Goal: Task Accomplishment & Management: Complete application form

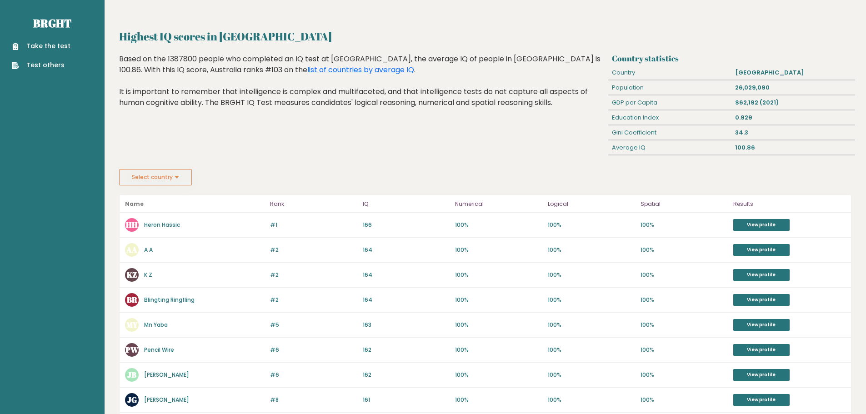
click at [61, 45] on link "Take the test" at bounding box center [41, 46] width 59 height 10
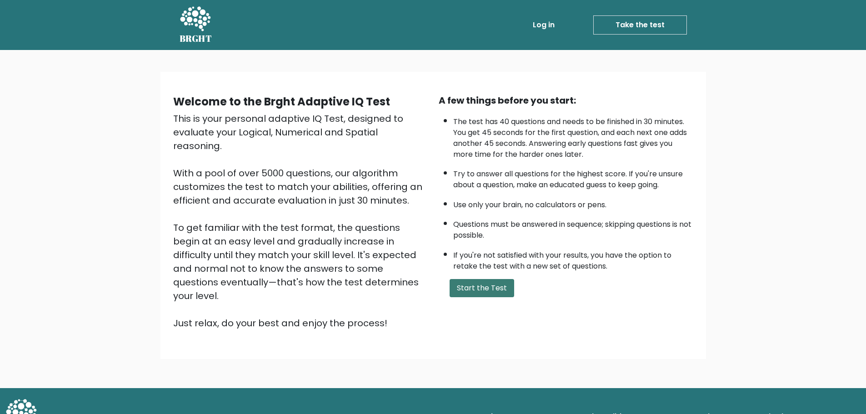
click at [485, 287] on button "Start the Test" at bounding box center [482, 288] width 65 height 18
click at [474, 283] on button "Start the Test" at bounding box center [482, 288] width 65 height 18
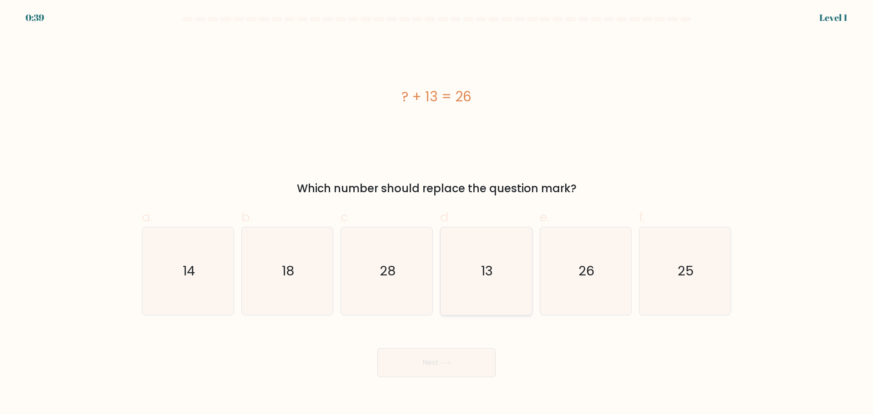
click at [480, 276] on icon "13" at bounding box center [486, 271] width 88 height 88
click at [437, 213] on input "d. 13" at bounding box center [436, 210] width 0 height 6
radio input "true"
click at [449, 363] on icon at bounding box center [445, 362] width 12 height 5
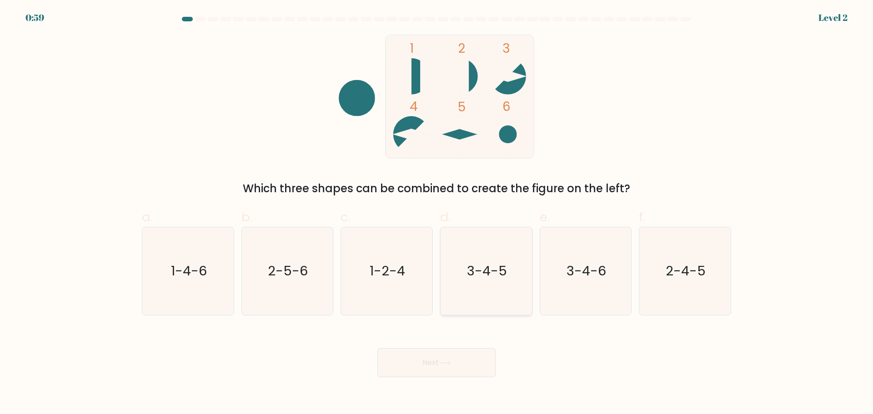
click at [487, 297] on icon "3-4-5" at bounding box center [486, 271] width 88 height 88
click at [437, 213] on input "d. 3-4-5" at bounding box center [436, 210] width 0 height 6
radio input "true"
click at [454, 352] on button "Next" at bounding box center [436, 362] width 118 height 29
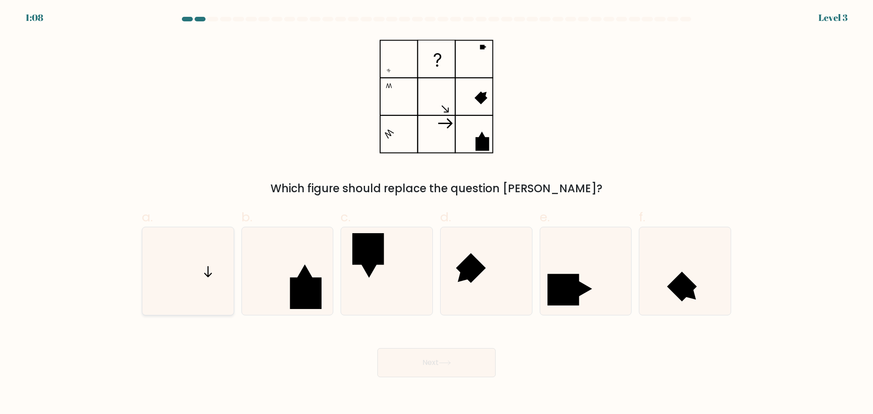
click at [206, 273] on icon at bounding box center [188, 271] width 88 height 88
click at [436, 213] on input "a." at bounding box center [436, 210] width 0 height 6
radio input "true"
click at [426, 362] on button "Next" at bounding box center [436, 362] width 118 height 29
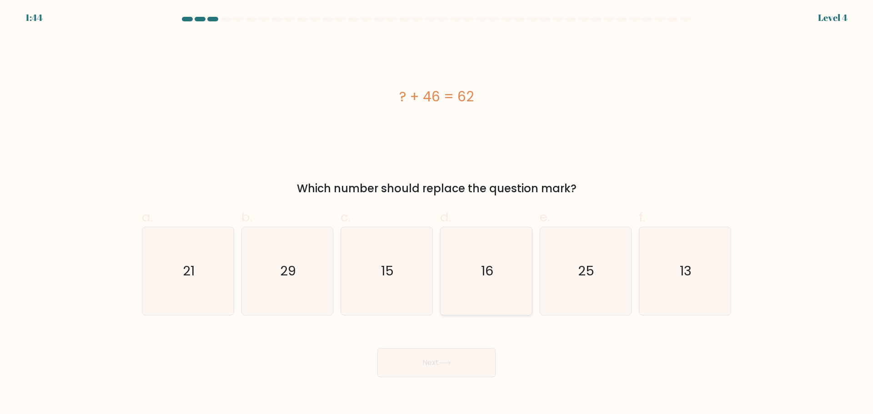
click at [490, 291] on icon "16" at bounding box center [486, 271] width 88 height 88
click at [437, 213] on input "d. 16" at bounding box center [436, 210] width 0 height 6
radio input "true"
click at [450, 361] on icon at bounding box center [445, 362] width 12 height 5
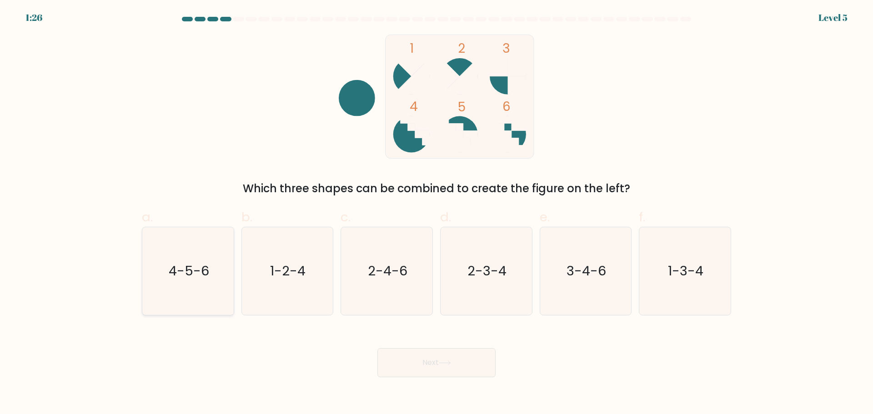
click at [152, 273] on icon "4-5-6" at bounding box center [188, 271] width 88 height 88
click at [436, 213] on input "a. 4-5-6" at bounding box center [436, 210] width 0 height 6
radio input "true"
click at [448, 362] on icon at bounding box center [445, 362] width 12 height 5
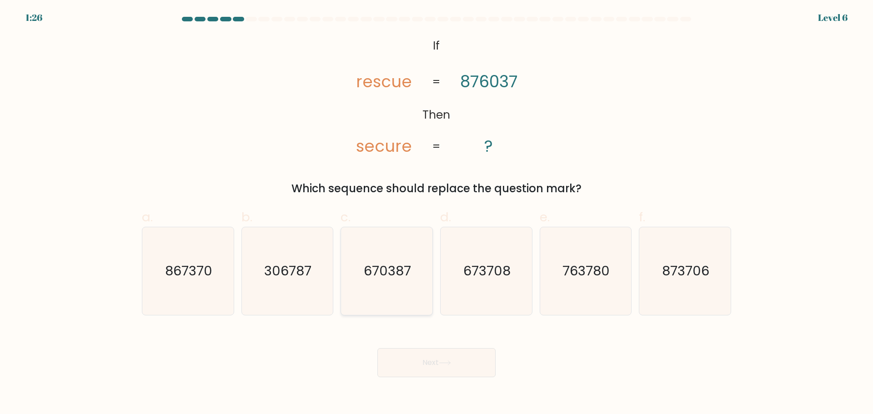
click at [387, 281] on icon "670387" at bounding box center [387, 271] width 88 height 88
click at [436, 213] on input "c. 670387" at bounding box center [436, 210] width 0 height 6
radio input "true"
click at [436, 355] on button "Next" at bounding box center [436, 362] width 118 height 29
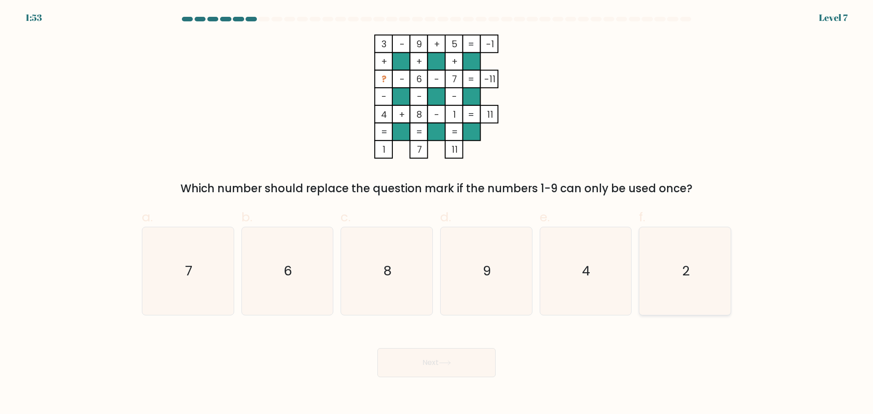
click at [686, 268] on text "2" at bounding box center [686, 271] width 8 height 18
click at [437, 213] on input "f. 2" at bounding box center [436, 210] width 0 height 6
radio input "true"
click at [449, 361] on icon at bounding box center [445, 362] width 12 height 5
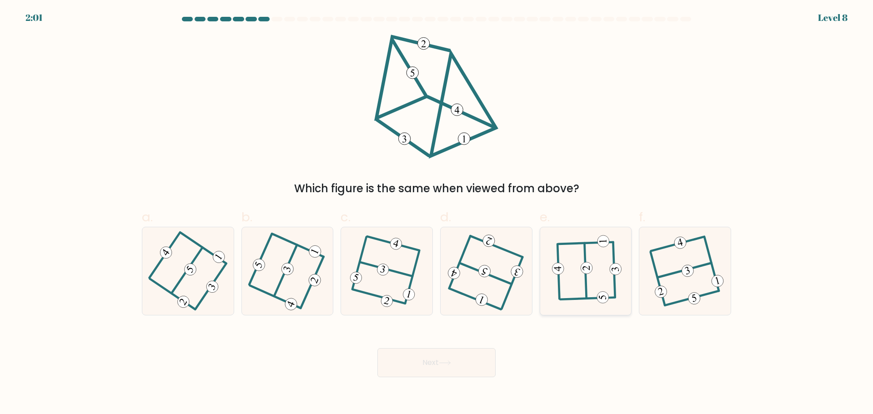
click at [576, 279] on icon at bounding box center [585, 271] width 68 height 70
click at [437, 213] on input "e." at bounding box center [436, 210] width 0 height 6
radio input "true"
click at [460, 360] on button "Next" at bounding box center [436, 362] width 118 height 29
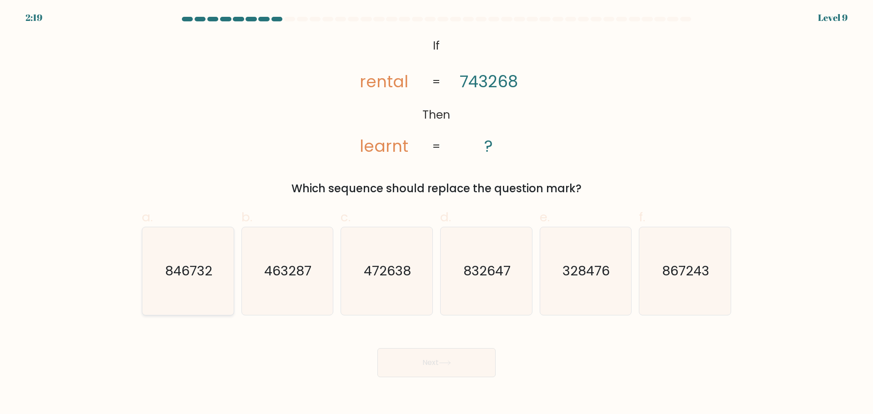
click at [201, 261] on icon "846732" at bounding box center [188, 271] width 88 height 88
click at [436, 213] on input "a. 846732" at bounding box center [436, 210] width 0 height 6
radio input "true"
click at [477, 366] on button "Next" at bounding box center [436, 362] width 118 height 29
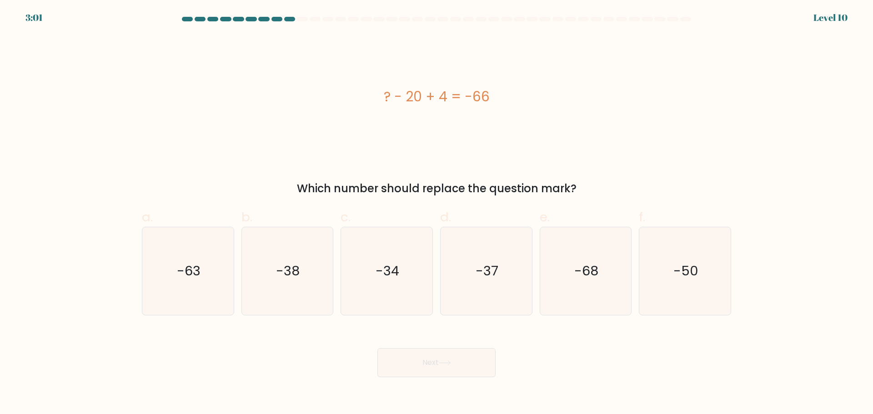
drag, startPoint x: 469, startPoint y: 367, endPoint x: 464, endPoint y: 369, distance: 5.2
click at [465, 369] on button "Next" at bounding box center [436, 362] width 118 height 29
click at [647, 151] on div "? - 20 + 4 = -66" at bounding box center [436, 97] width 589 height 124
click at [693, 274] on text "-50" at bounding box center [685, 271] width 25 height 18
click at [437, 213] on input "f. -50" at bounding box center [436, 210] width 0 height 6
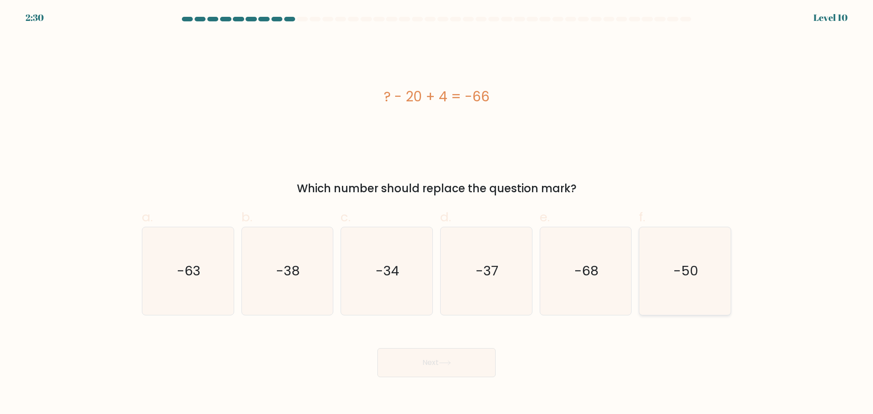
radio input "true"
click at [441, 366] on button "Next" at bounding box center [436, 362] width 118 height 29
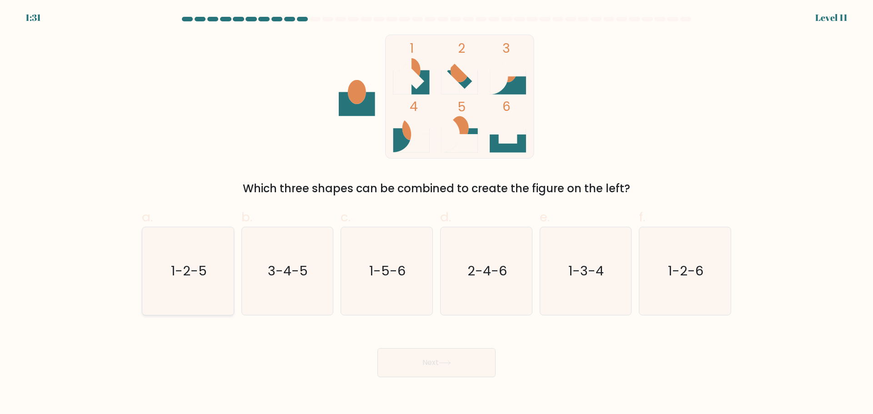
click at [199, 271] on text "1-2-5" at bounding box center [189, 271] width 36 height 18
click at [436, 213] on input "a. 1-2-5" at bounding box center [436, 210] width 0 height 6
radio input "true"
click at [453, 353] on button "Next" at bounding box center [436, 362] width 118 height 29
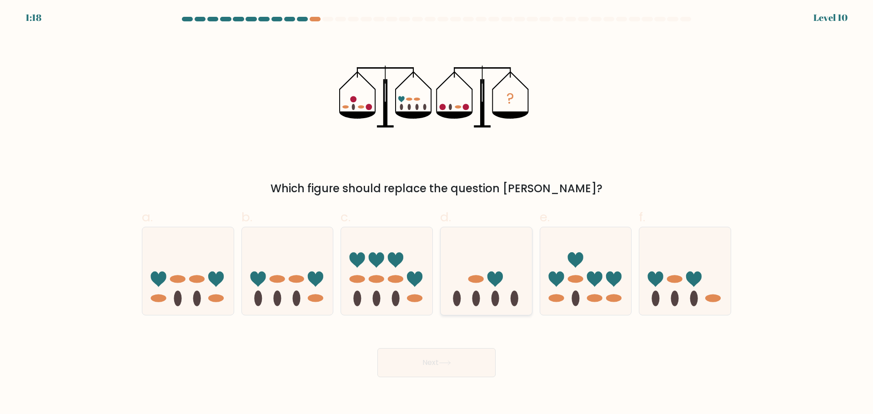
click at [483, 285] on icon at bounding box center [485, 270] width 91 height 75
click at [437, 213] on input "d." at bounding box center [436, 210] width 0 height 6
radio input "true"
click at [439, 364] on button "Next" at bounding box center [436, 362] width 118 height 29
click at [424, 359] on button "Next" at bounding box center [436, 362] width 118 height 29
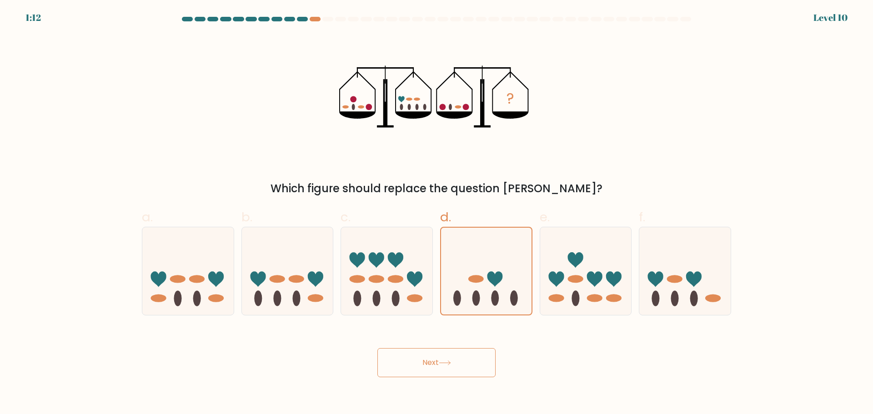
click at [442, 364] on icon at bounding box center [445, 362] width 12 height 5
click at [433, 360] on button "Next" at bounding box center [436, 362] width 118 height 29
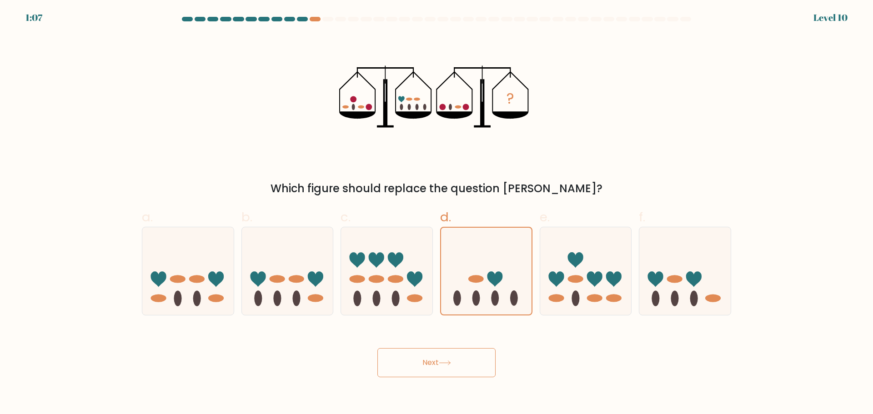
click at [433, 360] on button "Next" at bounding box center [436, 362] width 118 height 29
click at [434, 356] on button "Next" at bounding box center [436, 362] width 118 height 29
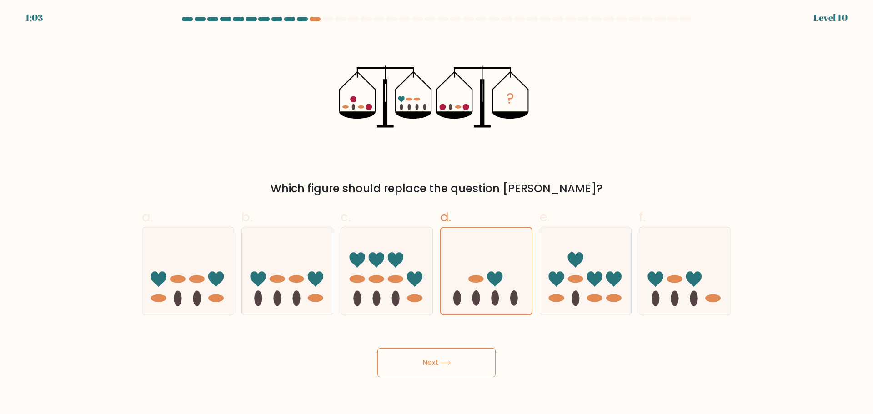
click at [434, 356] on button "Next" at bounding box center [436, 362] width 118 height 29
click at [435, 356] on button "Next" at bounding box center [436, 362] width 118 height 29
click at [436, 356] on button "Next" at bounding box center [436, 362] width 118 height 29
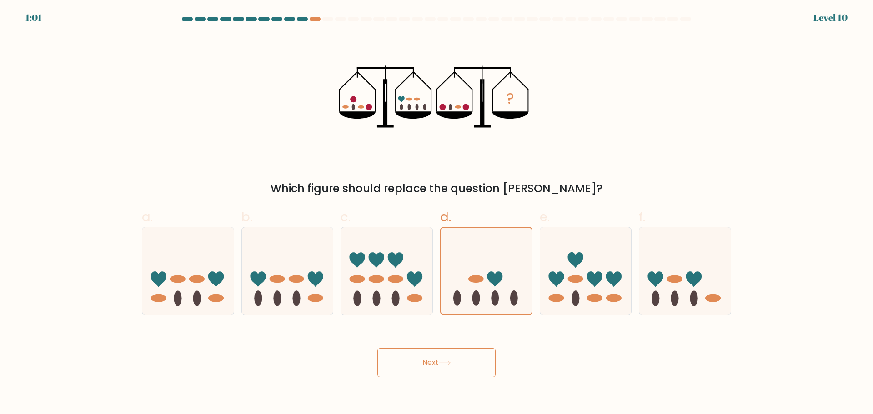
click at [436, 356] on button "Next" at bounding box center [436, 362] width 118 height 29
click at [436, 357] on button "Next" at bounding box center [436, 362] width 118 height 29
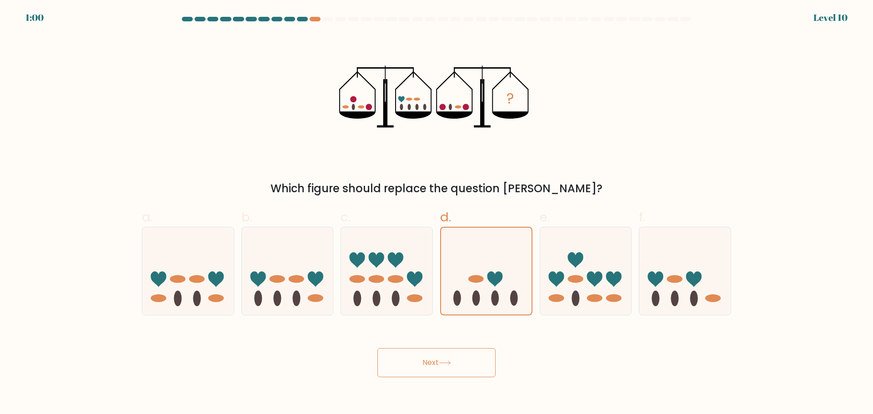
click at [436, 357] on button "Next" at bounding box center [436, 362] width 118 height 29
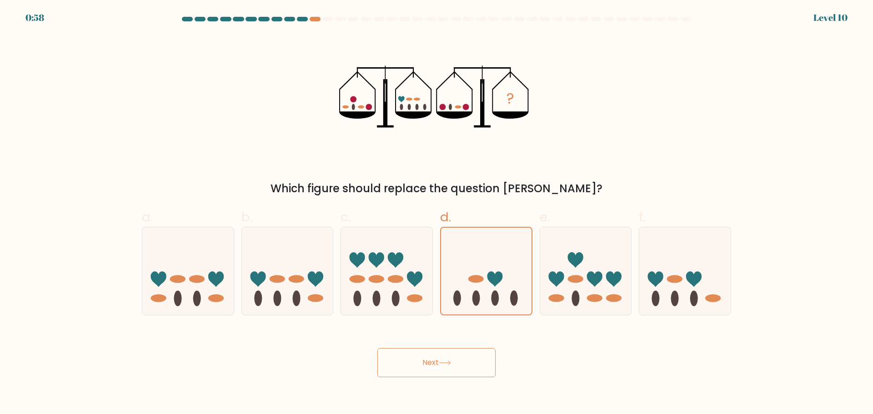
click at [437, 357] on button "Next" at bounding box center [436, 362] width 118 height 29
click at [460, 359] on button "Next" at bounding box center [436, 362] width 118 height 29
click at [435, 358] on button "Next" at bounding box center [436, 362] width 118 height 29
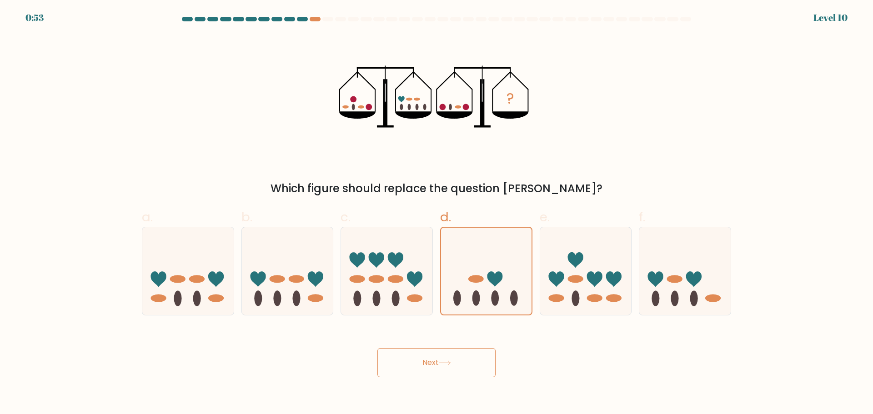
click at [435, 358] on button "Next" at bounding box center [436, 362] width 118 height 29
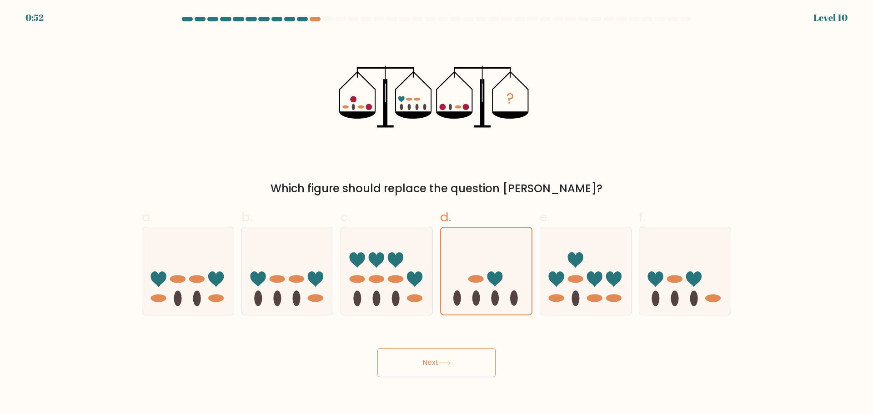
click at [435, 357] on button "Next" at bounding box center [436, 362] width 118 height 29
click at [436, 357] on button "Next" at bounding box center [436, 362] width 118 height 29
click at [493, 281] on icon at bounding box center [494, 278] width 15 height 15
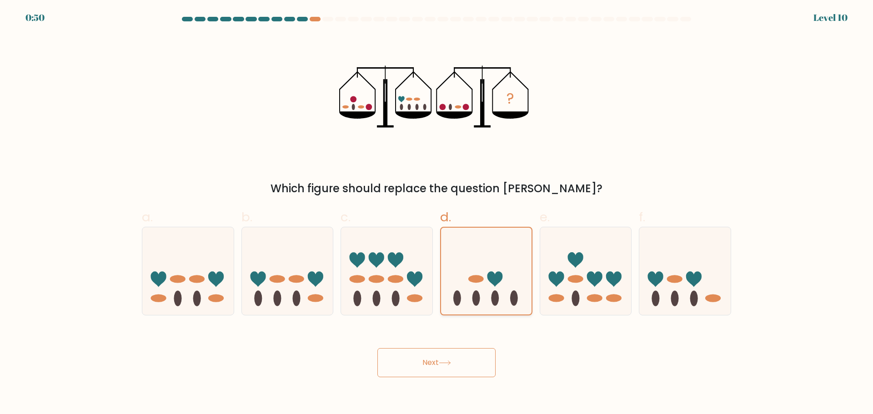
click at [437, 213] on input "d." at bounding box center [436, 210] width 0 height 6
click at [587, 269] on icon at bounding box center [585, 270] width 91 height 75
click at [437, 213] on input "e." at bounding box center [436, 210] width 0 height 6
radio input "true"
click at [484, 269] on icon at bounding box center [485, 270] width 91 height 75
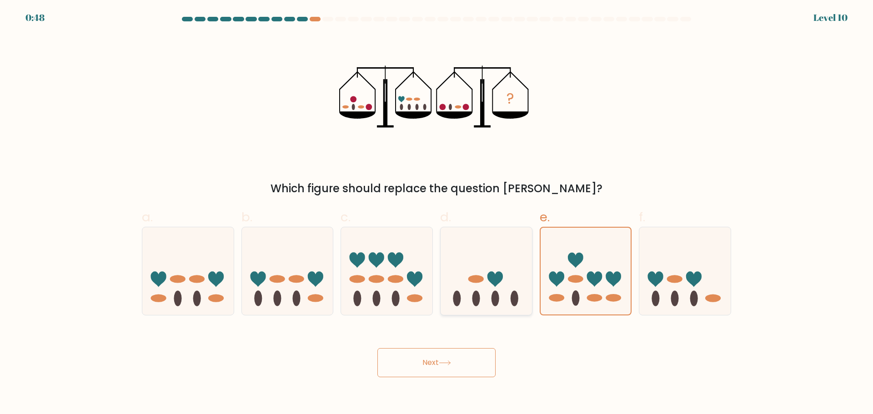
click at [437, 213] on input "d." at bounding box center [436, 210] width 0 height 6
radio input "true"
click at [448, 359] on button "Next" at bounding box center [436, 362] width 118 height 29
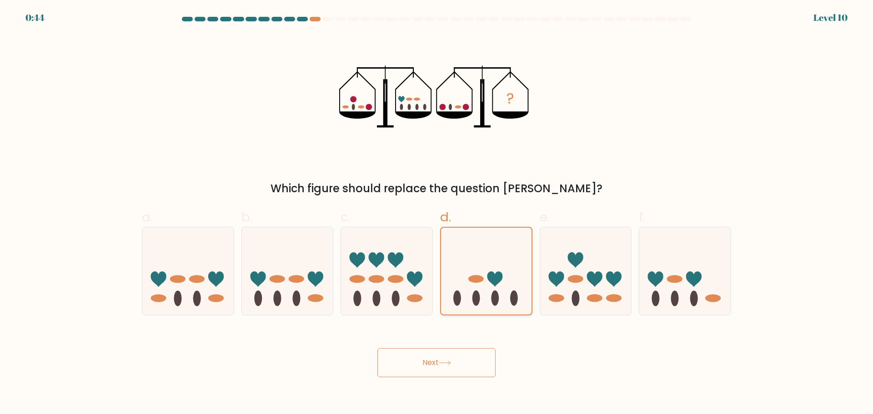
click at [489, 277] on icon at bounding box center [494, 278] width 15 height 15
click at [437, 213] on input "d." at bounding box center [436, 210] width 0 height 6
click at [489, 277] on icon at bounding box center [494, 278] width 15 height 15
click at [437, 213] on input "d." at bounding box center [436, 210] width 0 height 6
drag, startPoint x: 489, startPoint y: 277, endPoint x: 492, endPoint y: 200, distance: 76.4
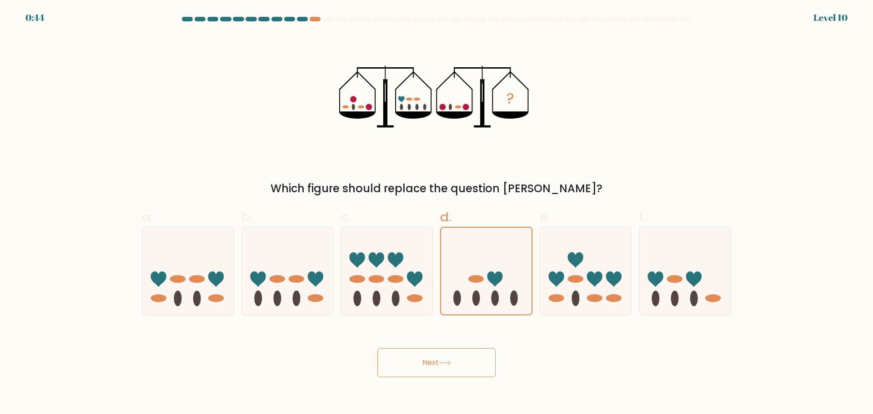
click at [489, 275] on icon at bounding box center [494, 278] width 15 height 15
click at [437, 213] on input "d." at bounding box center [436, 210] width 0 height 6
click at [600, 112] on div "? Which figure should replace the question mark?" at bounding box center [436, 116] width 600 height 162
click at [467, 268] on icon at bounding box center [486, 271] width 90 height 75
click at [437, 213] on input "d." at bounding box center [436, 210] width 0 height 6
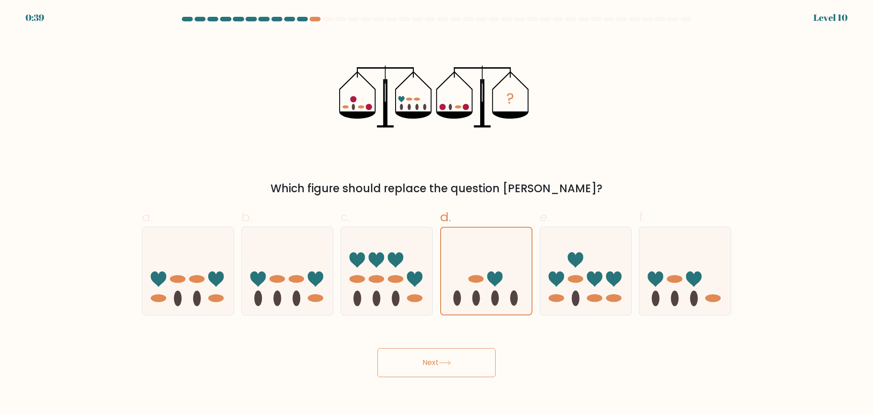
click at [409, 366] on button "Next" at bounding box center [436, 362] width 118 height 29
click at [409, 365] on button "Next" at bounding box center [436, 362] width 118 height 29
click at [455, 364] on button "Next" at bounding box center [436, 362] width 118 height 29
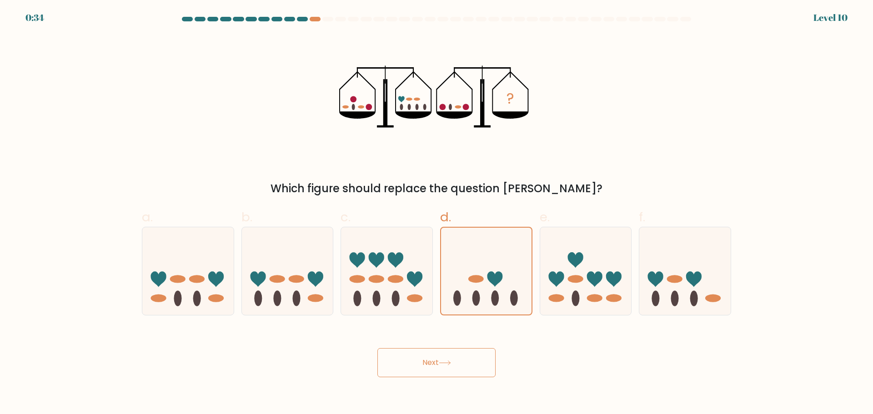
click at [455, 364] on button "Next" at bounding box center [436, 362] width 118 height 29
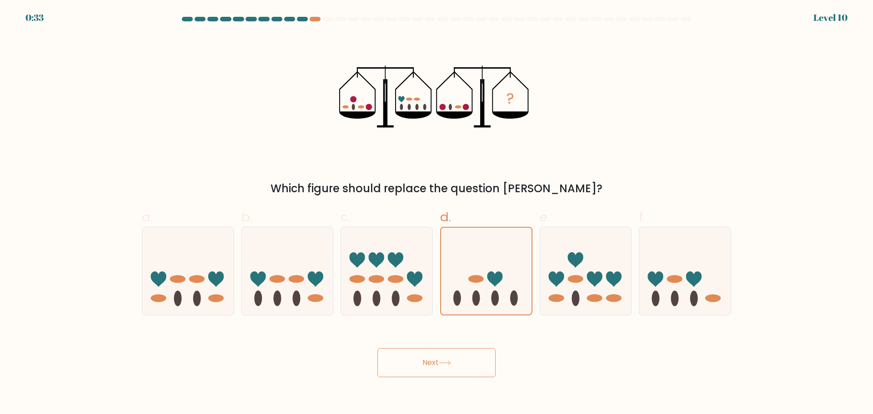
click at [455, 364] on button "Next" at bounding box center [436, 362] width 118 height 29
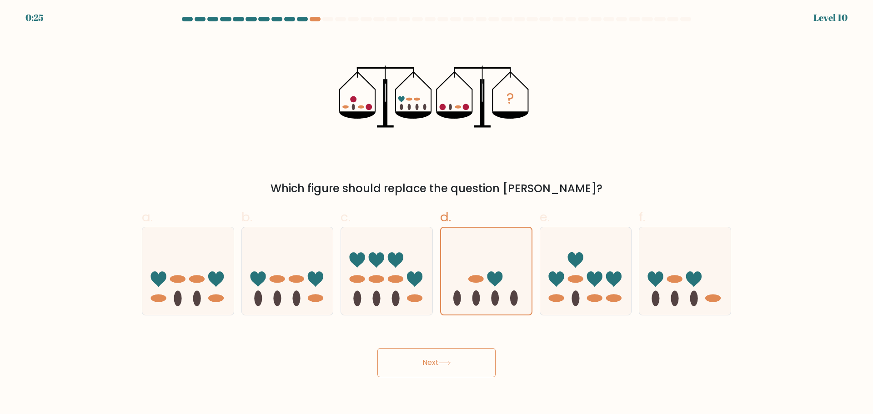
click at [450, 356] on button "Next" at bounding box center [436, 362] width 118 height 29
click at [451, 356] on button "Next" at bounding box center [436, 362] width 118 height 29
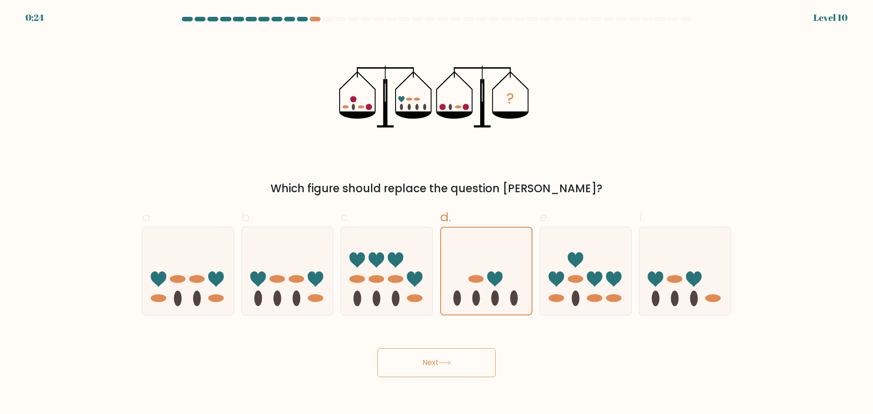
click at [451, 356] on button "Next" at bounding box center [436, 362] width 118 height 29
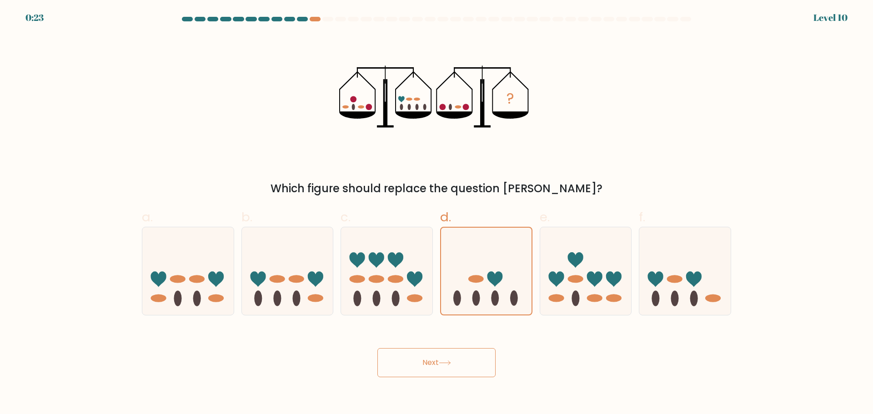
click at [451, 355] on button "Next" at bounding box center [436, 362] width 118 height 29
click at [493, 278] on icon at bounding box center [494, 278] width 15 height 15
click at [437, 213] on input "d." at bounding box center [436, 210] width 0 height 6
radio input "true"
click at [445, 368] on button "Next" at bounding box center [436, 362] width 118 height 29
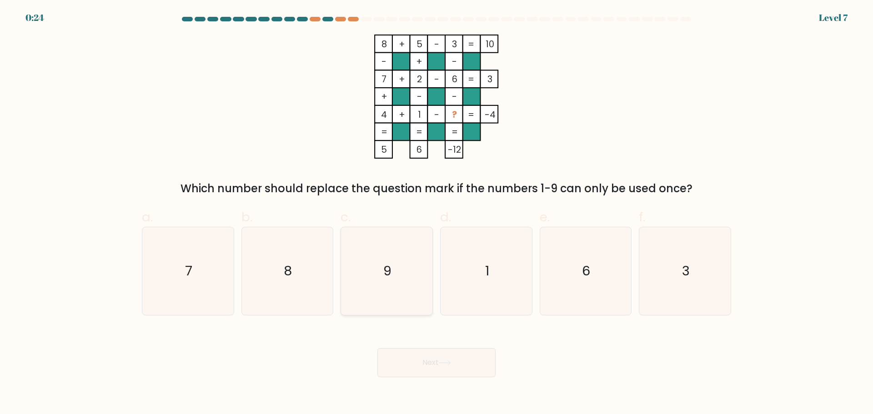
click at [378, 273] on icon "9" at bounding box center [387, 271] width 88 height 88
click at [436, 213] on input "c. 9" at bounding box center [436, 210] width 0 height 6
radio input "true"
click at [438, 360] on button "Next" at bounding box center [436, 362] width 118 height 29
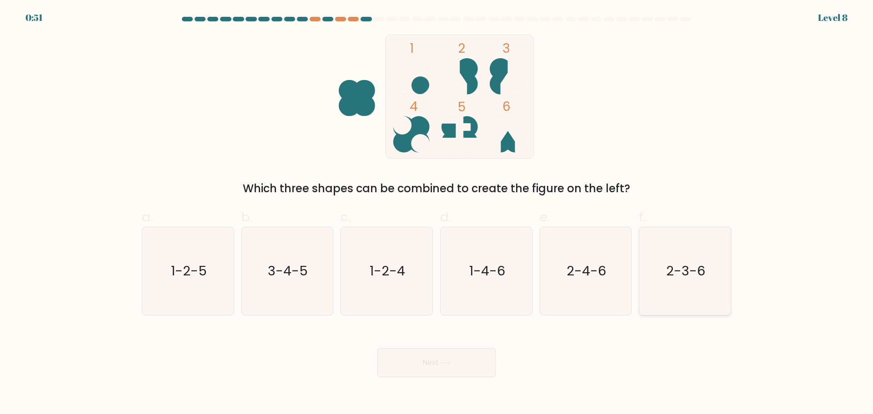
click at [687, 268] on text "2-3-6" at bounding box center [685, 271] width 39 height 18
click at [437, 213] on input "f. 2-3-6" at bounding box center [436, 210] width 0 height 6
radio input "true"
click at [452, 356] on button "Next" at bounding box center [436, 362] width 118 height 29
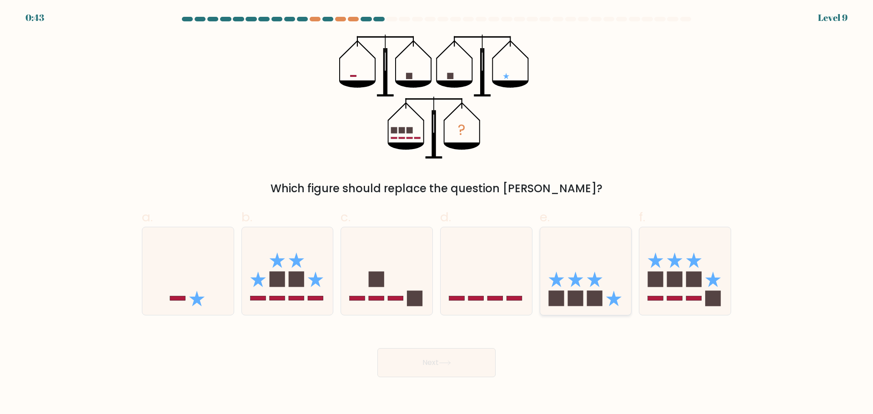
click at [564, 284] on icon at bounding box center [585, 270] width 91 height 75
click at [437, 213] on input "e." at bounding box center [436, 210] width 0 height 6
radio input "true"
click at [441, 359] on button "Next" at bounding box center [436, 362] width 118 height 29
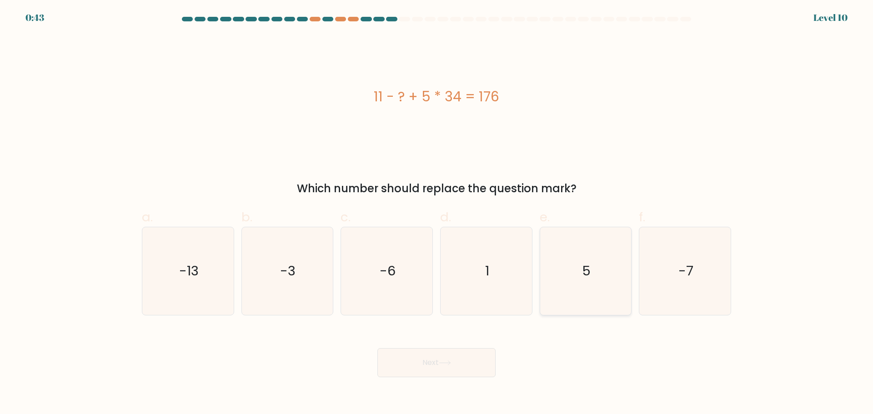
click at [603, 271] on icon "5" at bounding box center [585, 271] width 88 height 88
click at [437, 213] on input "e. 5" at bounding box center [436, 210] width 0 height 6
radio input "true"
click at [460, 359] on button "Next" at bounding box center [436, 362] width 118 height 29
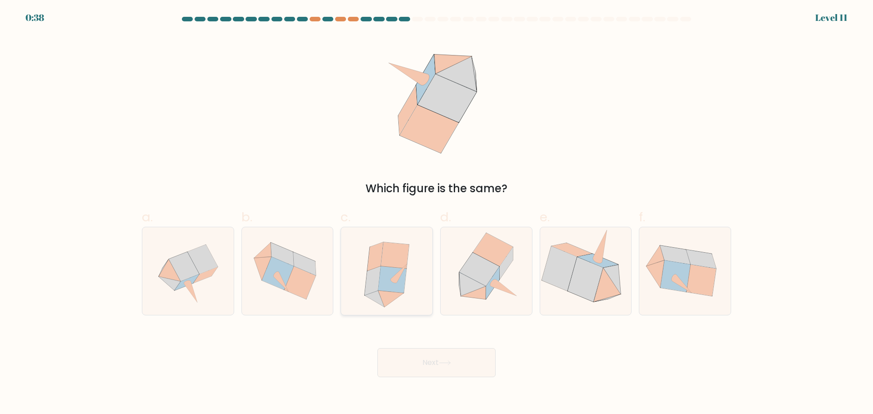
click at [391, 290] on icon at bounding box center [392, 279] width 28 height 26
click at [436, 213] on input "c." at bounding box center [436, 210] width 0 height 6
radio input "true"
click at [440, 358] on button "Next" at bounding box center [436, 362] width 118 height 29
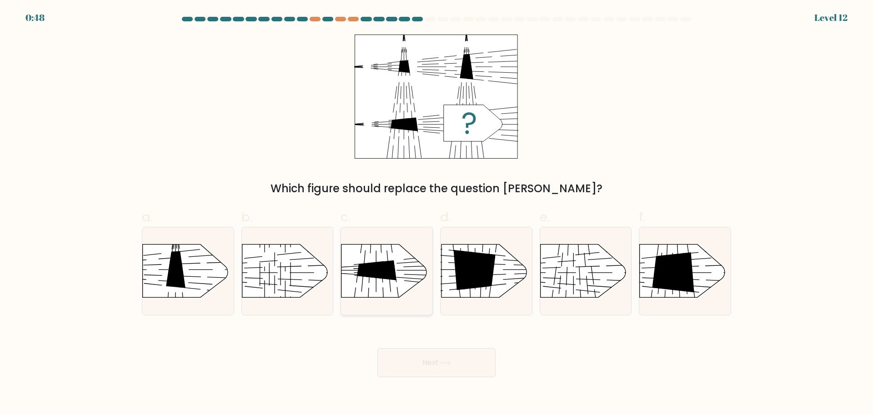
click at [385, 274] on icon at bounding box center [377, 270] width 40 height 20
click at [436, 213] on input "c." at bounding box center [436, 210] width 0 height 6
radio input "true"
click at [428, 356] on button "Next" at bounding box center [436, 362] width 118 height 29
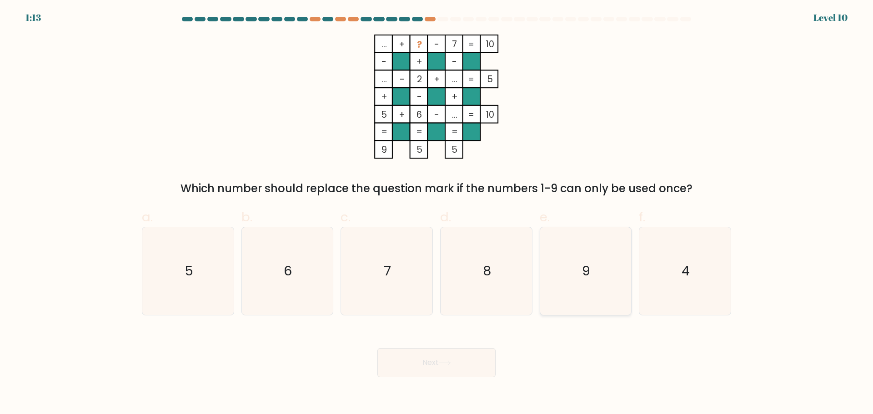
click at [575, 277] on icon "9" at bounding box center [585, 271] width 88 height 88
click at [437, 213] on input "e. 9" at bounding box center [436, 210] width 0 height 6
radio input "true"
click at [440, 367] on button "Next" at bounding box center [436, 362] width 118 height 29
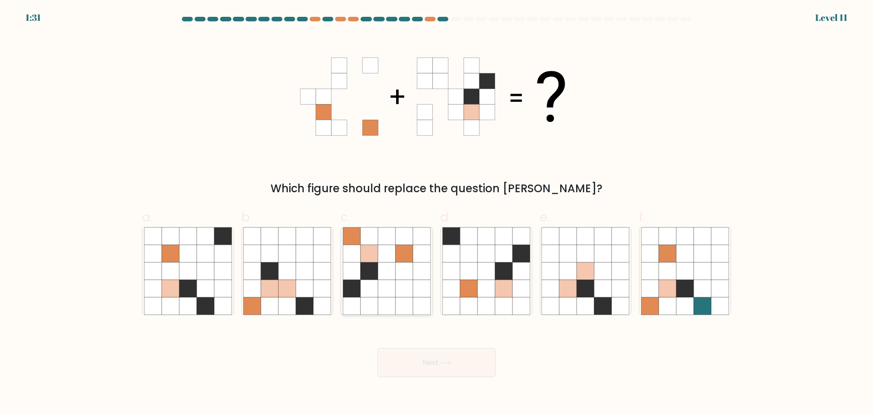
click at [400, 266] on icon at bounding box center [403, 270] width 17 height 17
click at [436, 213] on input "c." at bounding box center [436, 210] width 0 height 6
radio input "true"
click at [448, 367] on button "Next" at bounding box center [436, 362] width 118 height 29
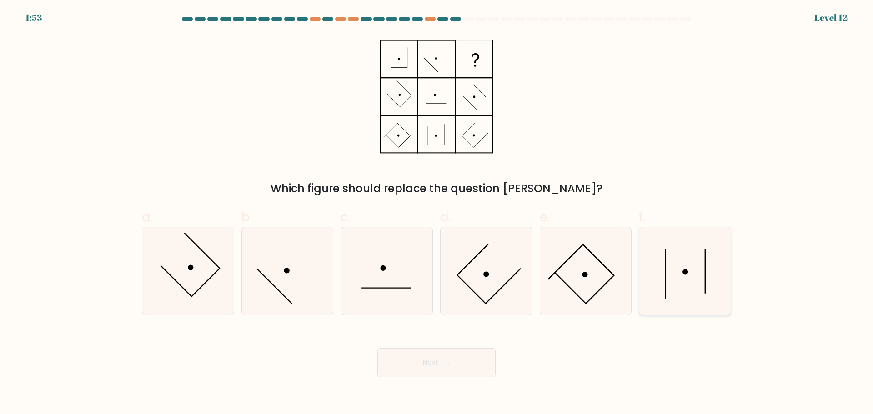
click at [680, 281] on icon at bounding box center [685, 271] width 88 height 88
click at [437, 213] on input "f." at bounding box center [436, 210] width 0 height 6
radio input "true"
click at [453, 355] on button "Next" at bounding box center [436, 362] width 118 height 29
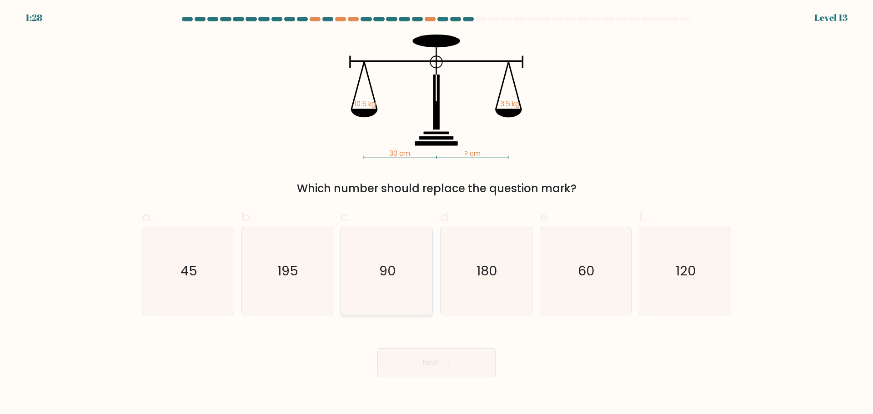
drag, startPoint x: 385, startPoint y: 275, endPoint x: 398, endPoint y: 280, distance: 14.5
click at [385, 275] on text "90" at bounding box center [387, 271] width 17 height 18
click at [436, 213] on input "c. 90" at bounding box center [436, 210] width 0 height 6
radio input "true"
click at [438, 364] on button "Next" at bounding box center [436, 362] width 118 height 29
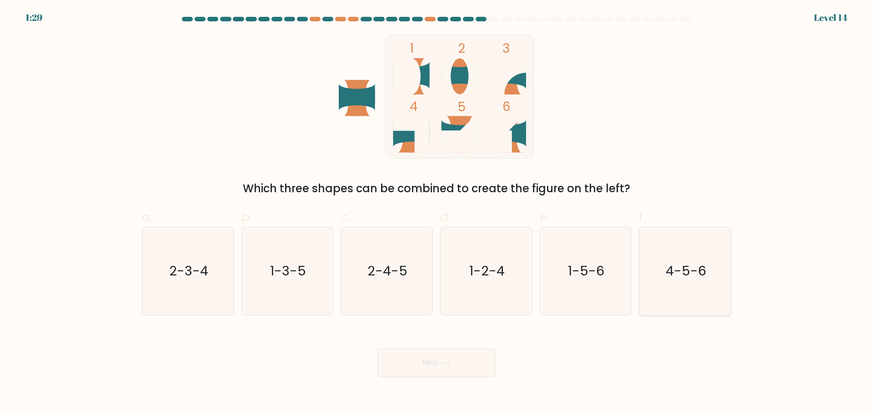
drag, startPoint x: 691, startPoint y: 262, endPoint x: 650, endPoint y: 277, distance: 43.9
click at [690, 262] on icon "4-5-6" at bounding box center [685, 271] width 88 height 88
click at [437, 213] on input "f. 4-5-6" at bounding box center [436, 210] width 0 height 6
radio input "true"
click at [443, 364] on icon at bounding box center [445, 362] width 12 height 5
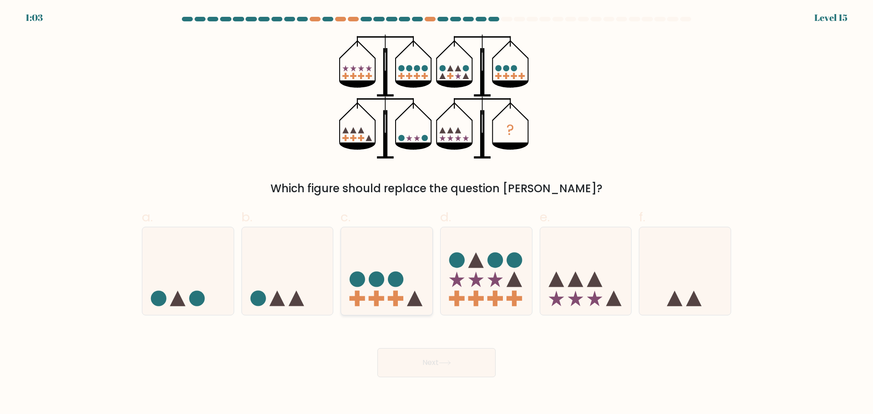
click at [385, 287] on icon at bounding box center [386, 270] width 91 height 75
click at [436, 213] on input "c." at bounding box center [436, 210] width 0 height 6
radio input "true"
click at [437, 360] on button "Next" at bounding box center [436, 362] width 118 height 29
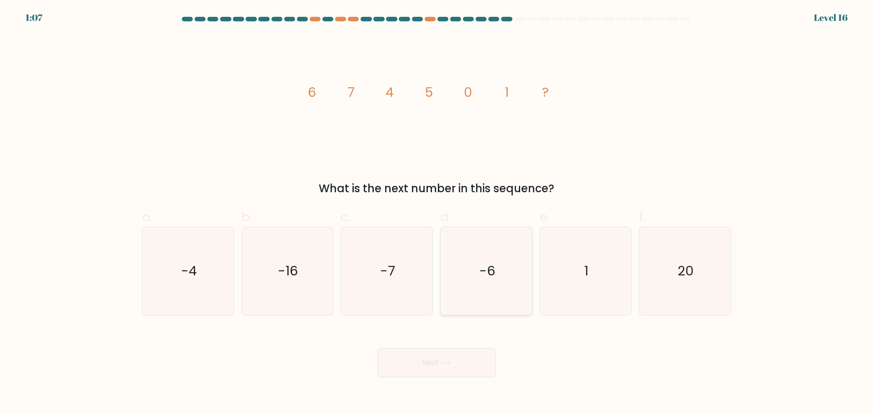
click at [480, 258] on icon "-6" at bounding box center [486, 271] width 88 height 88
click at [437, 213] on input "d. -6" at bounding box center [436, 210] width 0 height 6
radio input "true"
click at [442, 360] on icon at bounding box center [445, 362] width 12 height 5
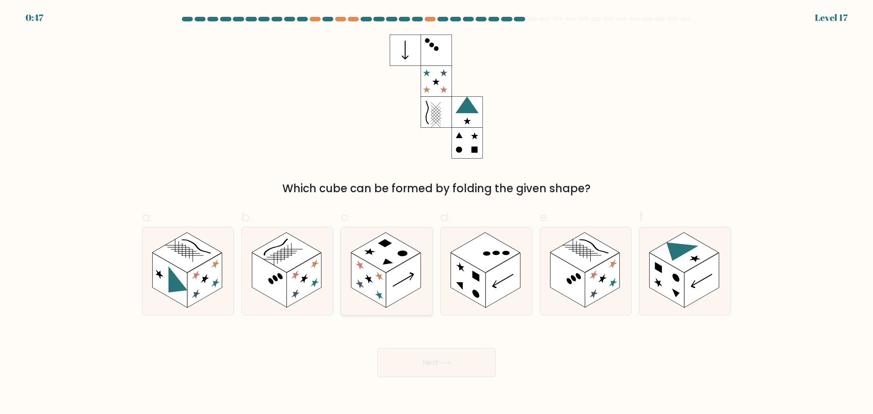
click at [382, 279] on icon at bounding box center [379, 276] width 8 height 13
click at [436, 213] on input "c." at bounding box center [436, 210] width 0 height 6
radio input "true"
click at [294, 280] on rect at bounding box center [303, 280] width 35 height 55
click at [436, 213] on input "b." at bounding box center [436, 210] width 0 height 6
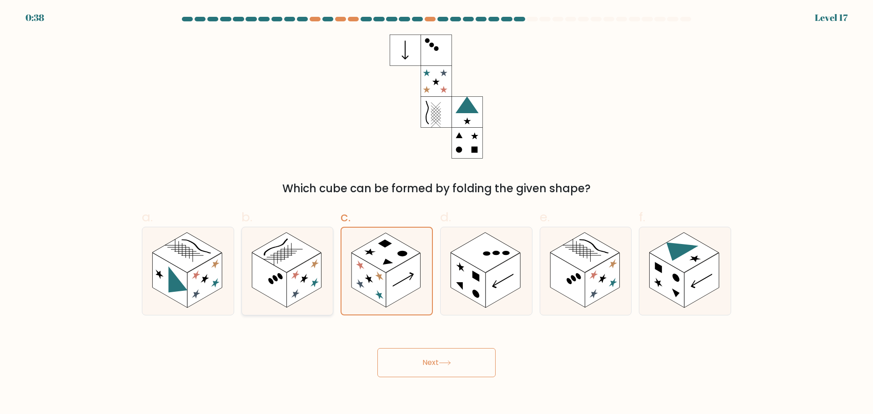
radio input "true"
click at [420, 357] on button "Next" at bounding box center [436, 362] width 118 height 29
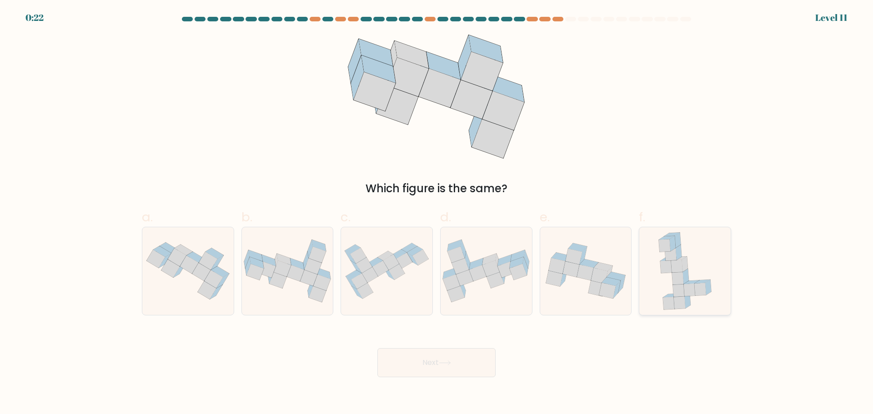
click at [661, 268] on icon at bounding box center [666, 266] width 12 height 13
click at [437, 213] on input "f." at bounding box center [436, 210] width 0 height 6
radio input "true"
click at [462, 362] on button "Next" at bounding box center [436, 362] width 118 height 29
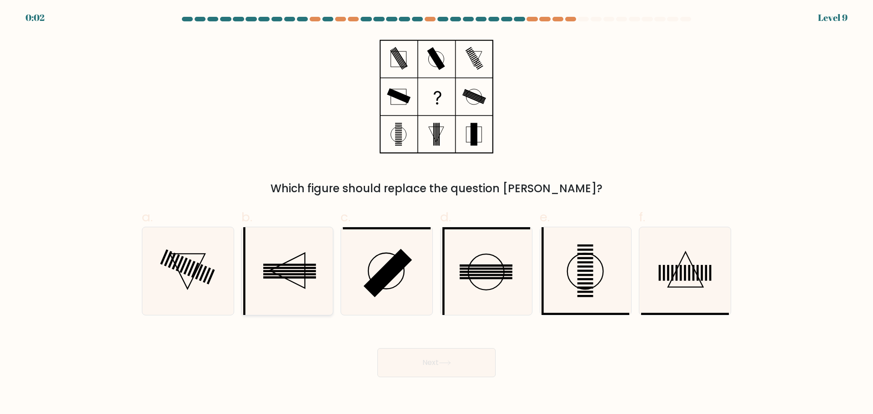
click at [312, 280] on icon at bounding box center [287, 271] width 88 height 88
click at [436, 213] on input "b." at bounding box center [436, 210] width 0 height 6
radio input "true"
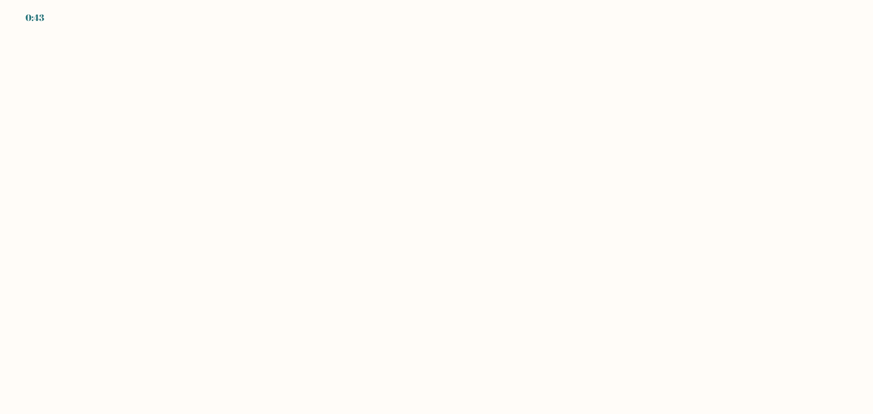
click at [685, 275] on body "0:43" at bounding box center [436, 207] width 873 height 414
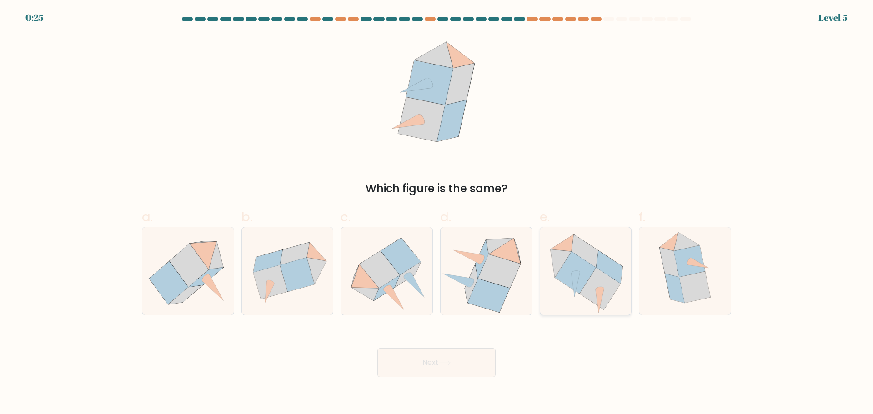
click at [591, 295] on icon at bounding box center [600, 289] width 41 height 42
click at [437, 213] on input "e." at bounding box center [436, 210] width 0 height 6
radio input "true"
click at [446, 368] on button "Next" at bounding box center [436, 362] width 118 height 29
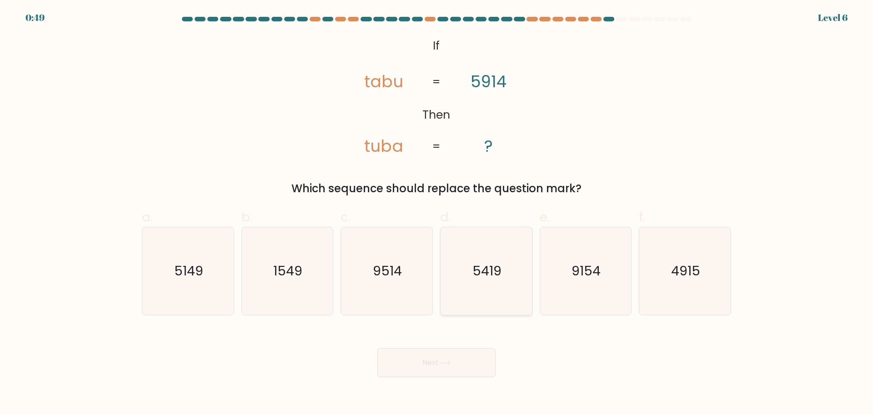
click at [483, 259] on icon "5419" at bounding box center [486, 271] width 88 height 88
click at [437, 213] on input "d. 5419" at bounding box center [436, 210] width 0 height 6
radio input "true"
click at [451, 365] on icon at bounding box center [445, 362] width 12 height 5
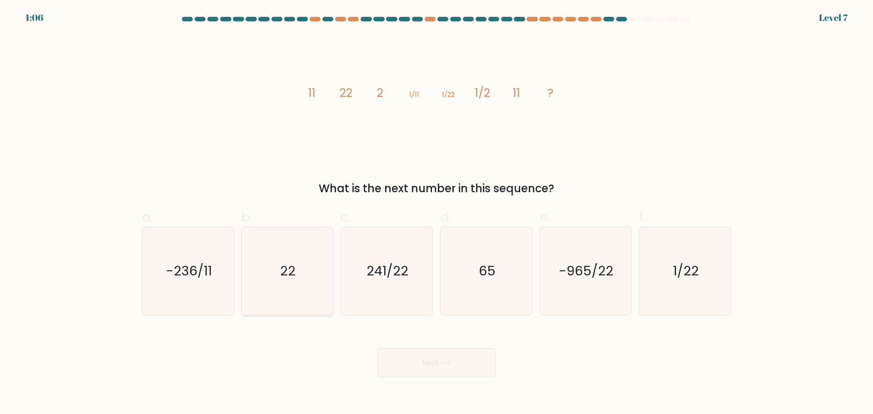
drag, startPoint x: 299, startPoint y: 275, endPoint x: 325, endPoint y: 281, distance: 26.7
click at [300, 275] on icon "22" at bounding box center [287, 271] width 88 height 88
click at [436, 213] on input "b. 22" at bounding box center [436, 210] width 0 height 6
radio input "true"
click at [420, 365] on button "Next" at bounding box center [436, 362] width 118 height 29
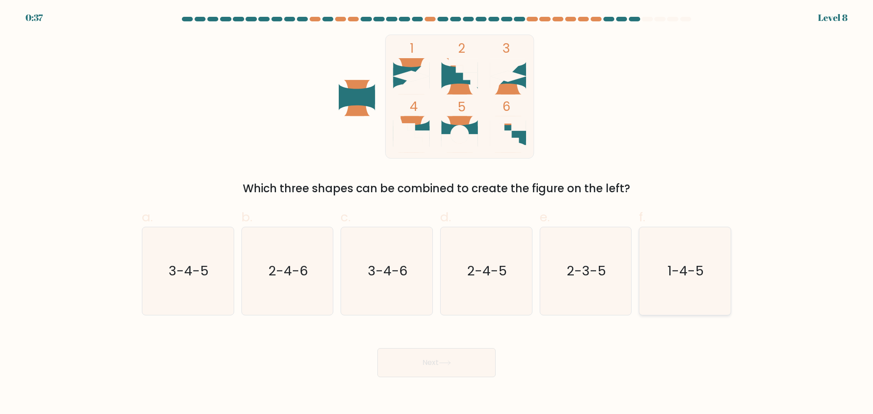
click at [681, 277] on text "1-4-5" at bounding box center [686, 271] width 36 height 18
click at [437, 213] on input "f. 1-4-5" at bounding box center [436, 210] width 0 height 6
radio input "true"
click at [576, 285] on icon "2-3-5" at bounding box center [585, 271] width 88 height 88
click at [437, 213] on input "e. 2-3-5" at bounding box center [436, 210] width 0 height 6
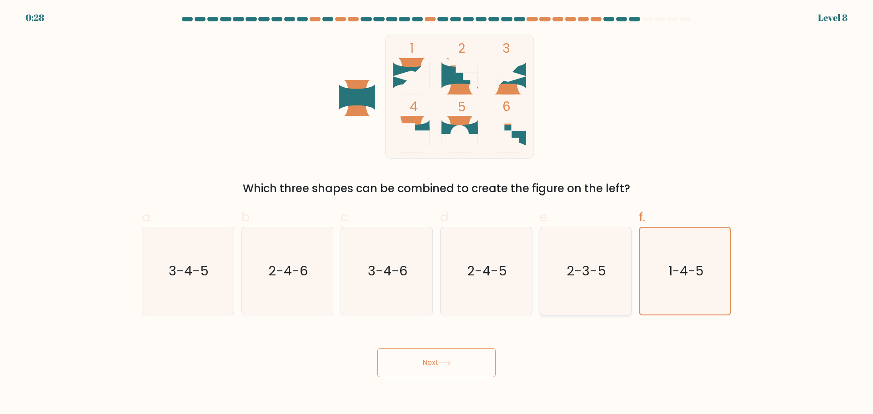
radio input "true"
click at [486, 284] on icon "2-4-5" at bounding box center [486, 271] width 88 height 88
click at [437, 213] on input "d. 2-4-5" at bounding box center [436, 210] width 0 height 6
radio input "true"
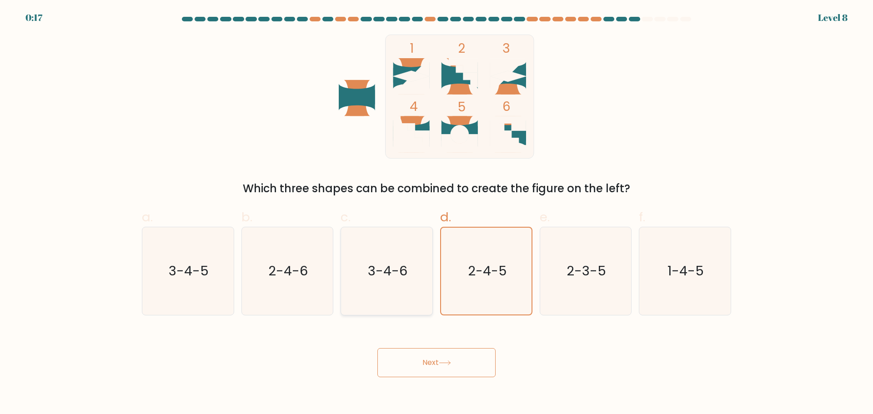
click at [378, 283] on icon "3-4-6" at bounding box center [387, 271] width 88 height 88
click at [436, 213] on input "c. 3-4-6" at bounding box center [436, 210] width 0 height 6
radio input "true"
click at [425, 356] on button "Next" at bounding box center [436, 362] width 118 height 29
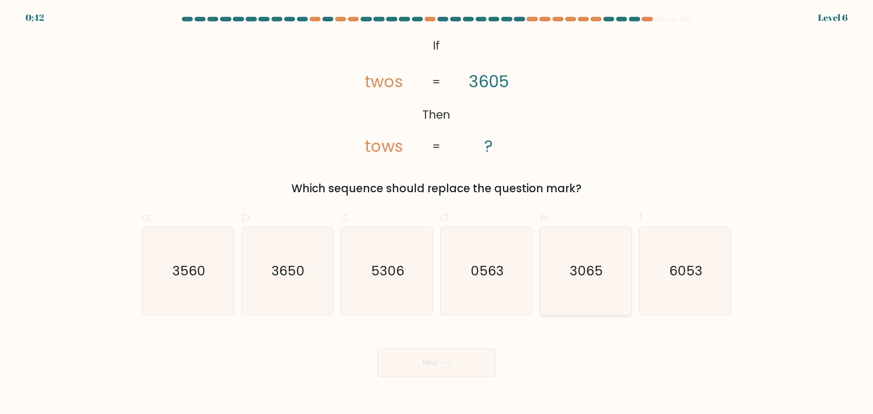
click at [589, 276] on text "3065" at bounding box center [586, 271] width 33 height 18
click at [437, 213] on input "e. 3065" at bounding box center [436, 210] width 0 height 6
radio input "true"
click at [459, 365] on button "Next" at bounding box center [436, 362] width 118 height 29
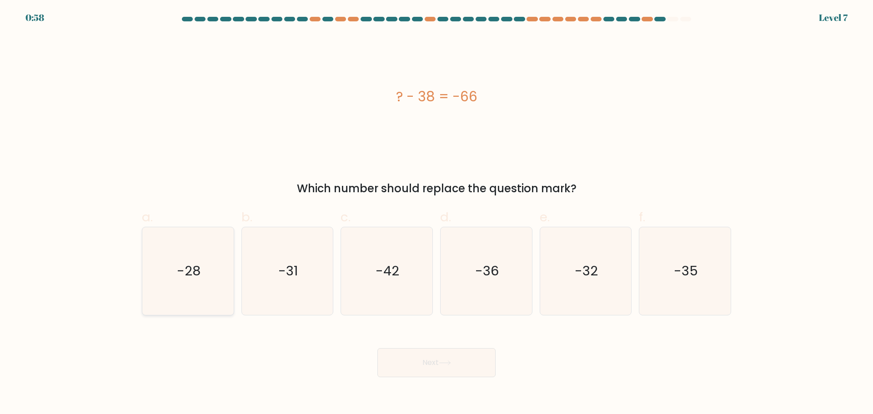
click at [196, 267] on text "-28" at bounding box center [189, 271] width 24 height 18
click at [436, 213] on input "a. -28" at bounding box center [436, 210] width 0 height 6
radio input "true"
click at [435, 366] on button "Next" at bounding box center [436, 362] width 118 height 29
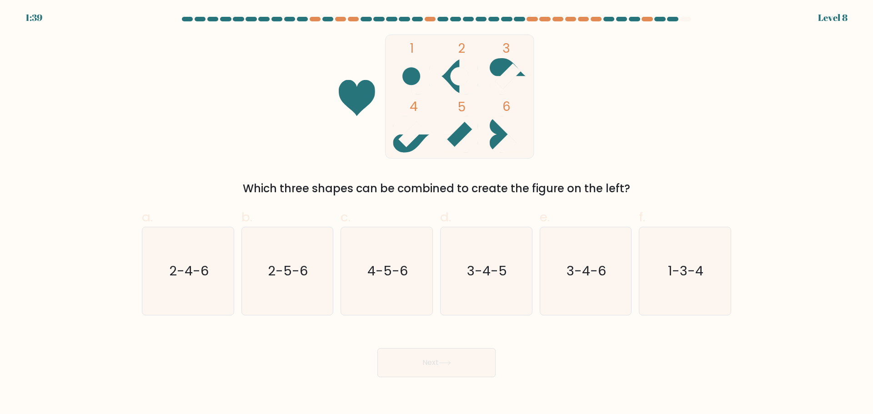
drag, startPoint x: 435, startPoint y: 366, endPoint x: 631, endPoint y: 337, distance: 197.6
click at [631, 337] on div "Next" at bounding box center [436, 351] width 600 height 51
click at [390, 265] on text "4-5-6" at bounding box center [387, 271] width 40 height 18
click at [436, 213] on input "c. 4-5-6" at bounding box center [436, 210] width 0 height 6
radio input "true"
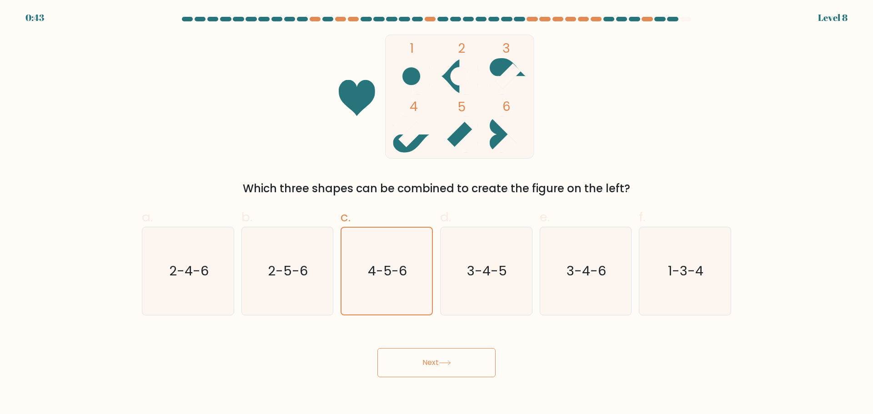
click at [417, 365] on button "Next" at bounding box center [436, 362] width 118 height 29
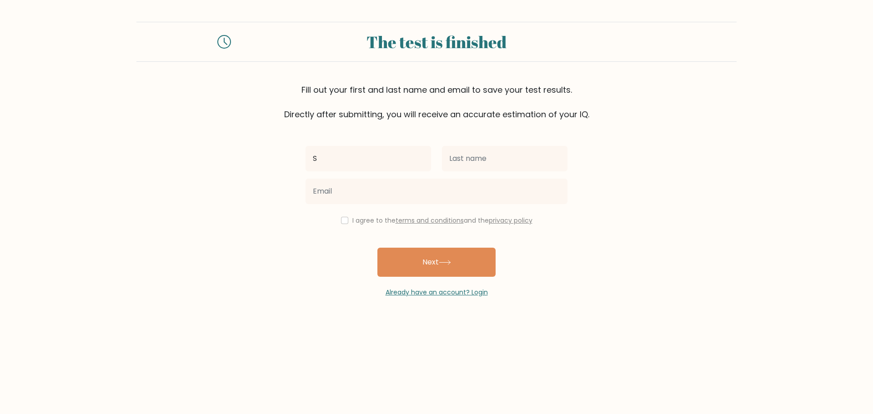
type input "[PERSON_NAME]"
click at [475, 160] on input "text" at bounding box center [504, 158] width 125 height 25
type input "Lai"
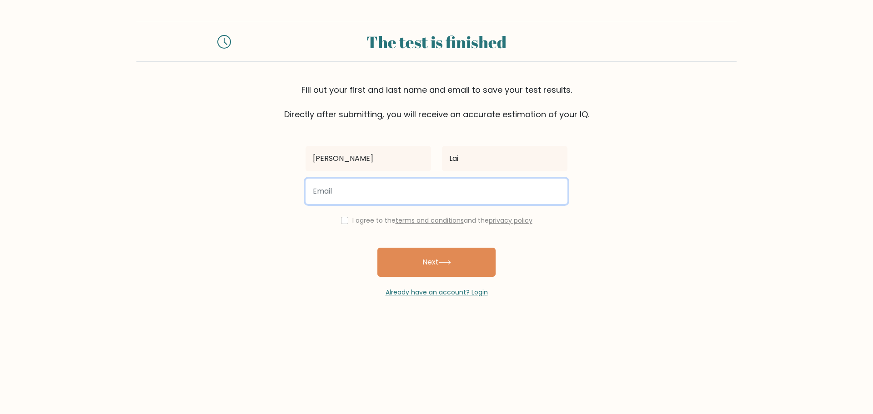
click at [359, 193] on input "email" at bounding box center [436, 191] width 262 height 25
type input "[EMAIL_ADDRESS][DOMAIN_NAME]"
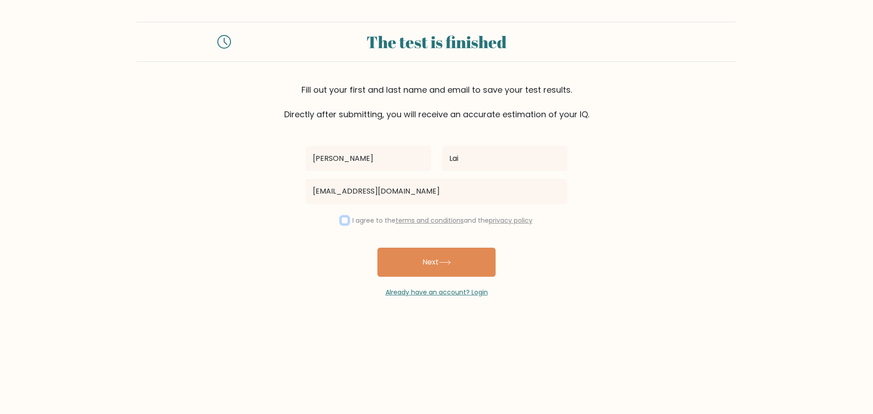
click at [343, 223] on input "checkbox" at bounding box center [344, 220] width 7 height 7
checkbox input "true"
click at [429, 261] on button "Next" at bounding box center [436, 262] width 118 height 29
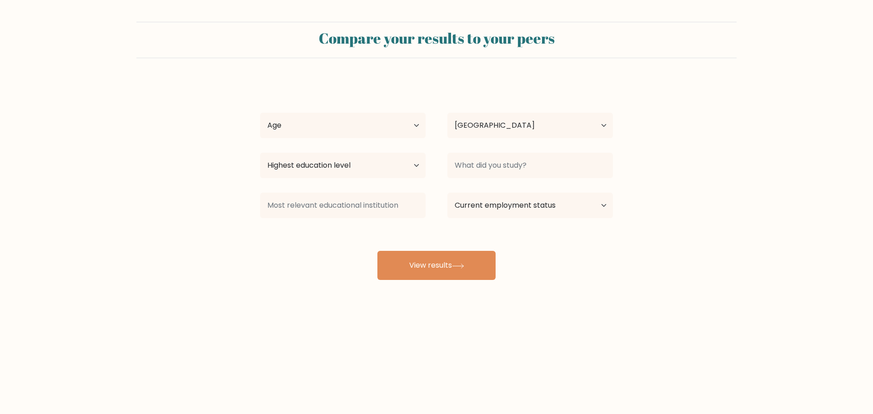
select select "AU"
click at [418, 125] on select "Age Under 18 years old 18-24 years old 25-34 years old 35-44 years old 45-54 ye…" at bounding box center [342, 125] width 165 height 25
select select "55_64"
click at [260, 113] on select "Age Under 18 years old 18-24 years old 25-34 years old 35-44 years old 45-54 ye…" at bounding box center [342, 125] width 165 height 25
click at [415, 165] on select "Highest education level No schooling Primary Lower Secondary Upper Secondary Oc…" at bounding box center [342, 165] width 165 height 25
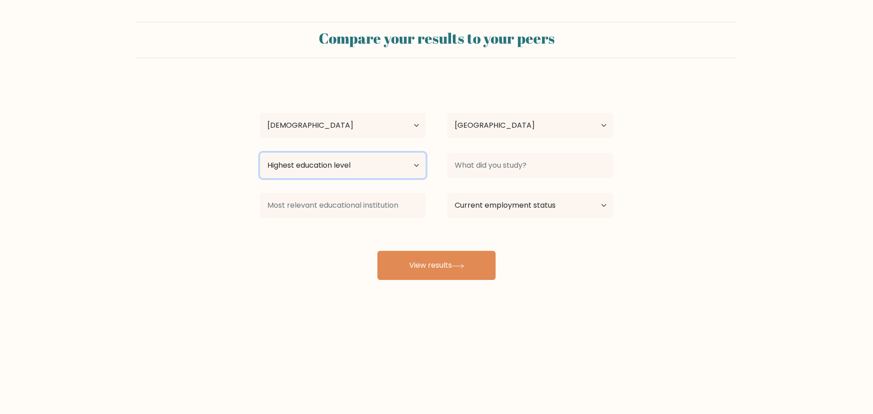
select select "masters_degree"
click at [260, 153] on select "Highest education level No schooling Primary Lower Secondary Upper Secondary Oc…" at bounding box center [342, 165] width 165 height 25
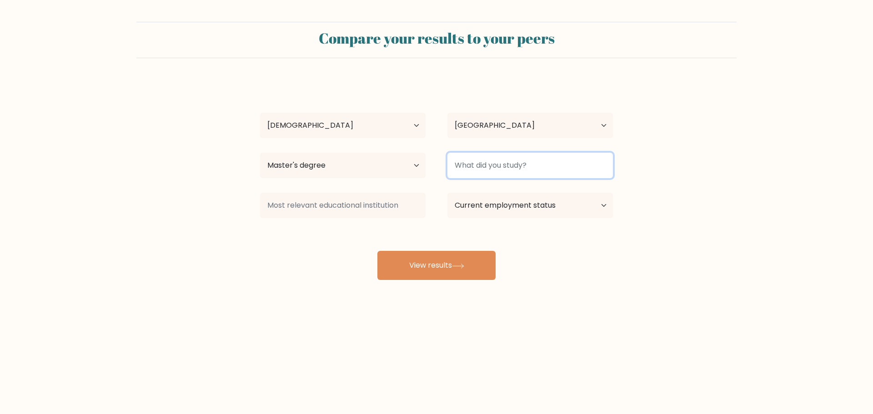
click at [494, 169] on input at bounding box center [529, 165] width 165 height 25
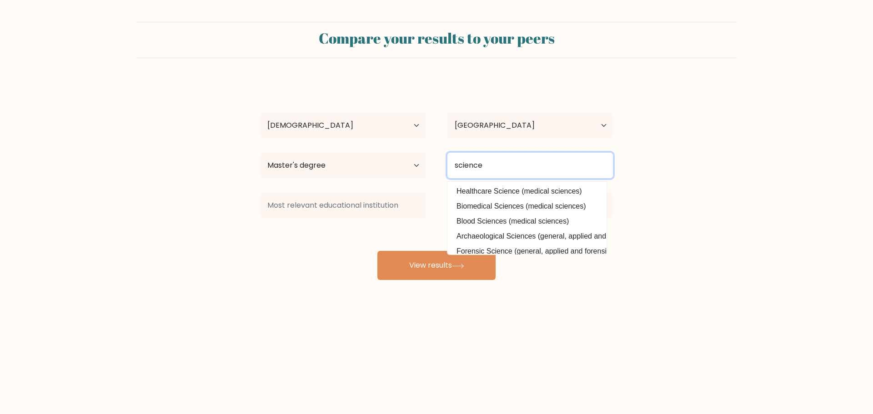
drag, startPoint x: 508, startPoint y: 166, endPoint x: 416, endPoint y: 164, distance: 91.4
click at [416, 164] on div "Highest education level No schooling Primary Lower Secondary Upper Secondary Oc…" at bounding box center [436, 165] width 375 height 33
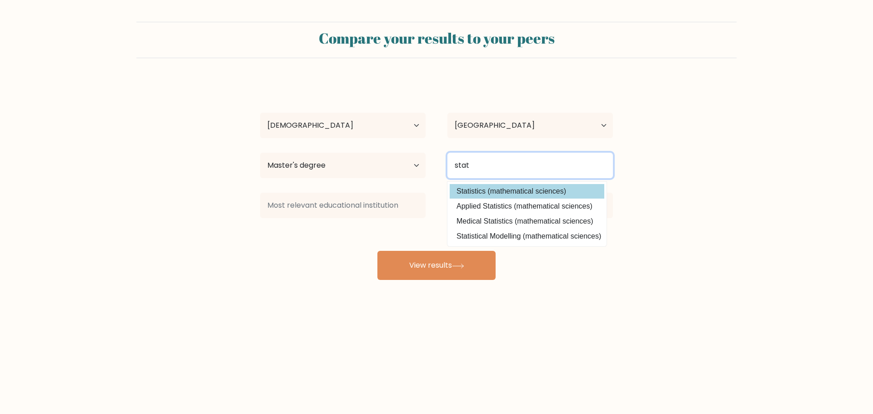
type input "stat"
click at [474, 187] on div "Sophie Lai Age Under 18 years old 18-24 years old 25-34 years old 35-44 years o…" at bounding box center [437, 180] width 364 height 200
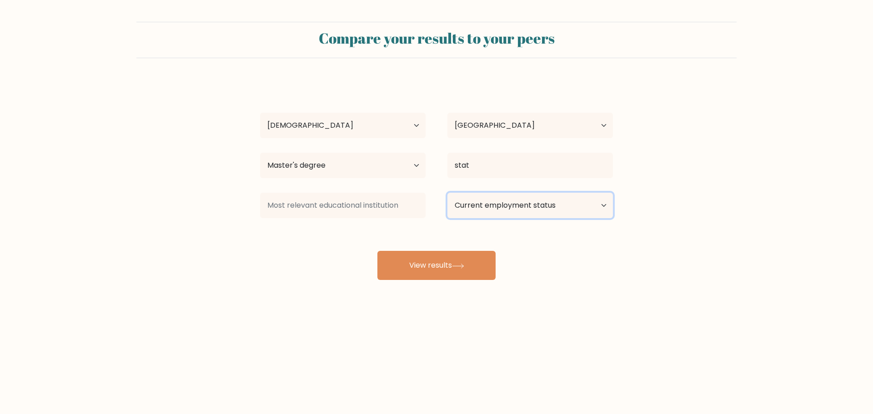
click at [495, 205] on select "Current employment status Employed Student Retired Other / prefer not to answer" at bounding box center [529, 205] width 165 height 25
select select "employed"
click at [447, 193] on select "Current employment status Employed Student Retired Other / prefer not to answer" at bounding box center [529, 205] width 165 height 25
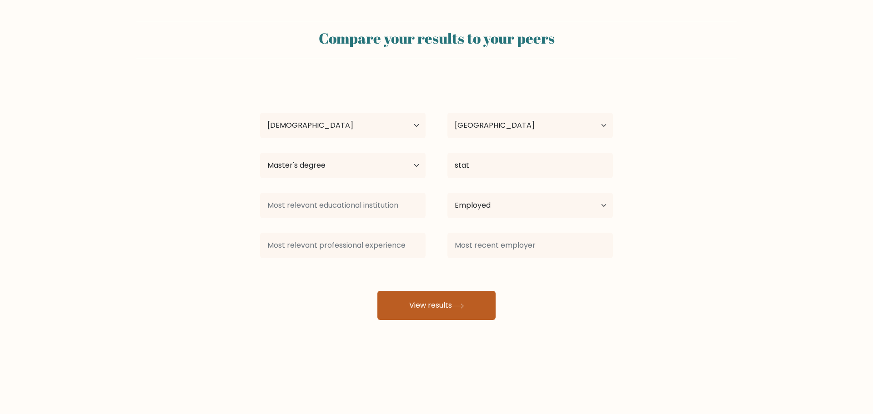
click at [435, 305] on button "View results" at bounding box center [436, 305] width 118 height 29
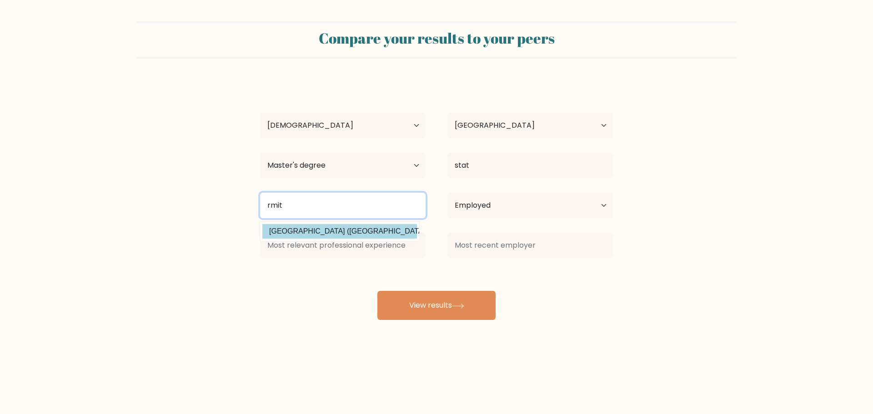
type input "rmit"
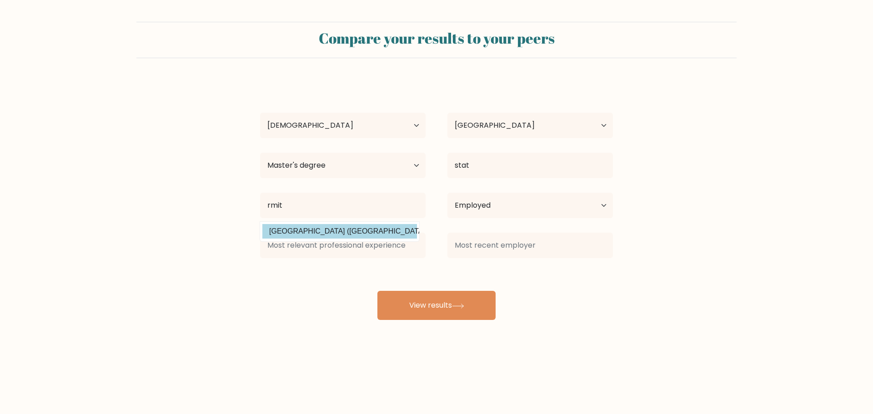
click at [352, 230] on div "Sophie Lai Age Under 18 years old 18-24 years old 25-34 years old 35-44 years o…" at bounding box center [437, 200] width 364 height 240
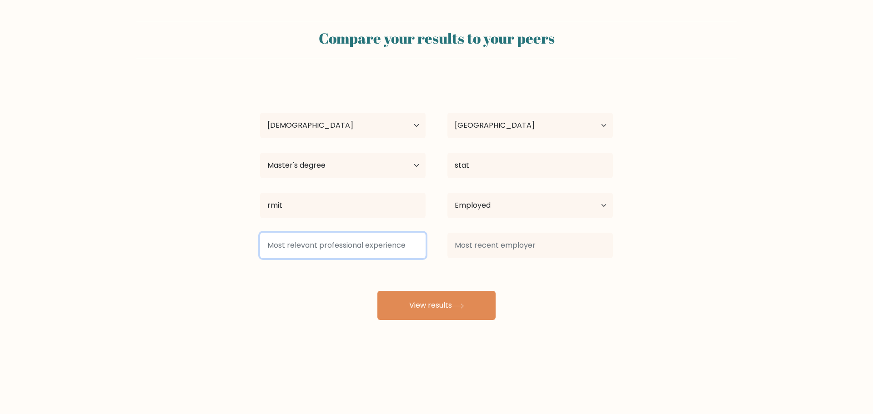
click at [353, 244] on input at bounding box center [342, 245] width 165 height 25
type input "h"
click at [358, 246] on input at bounding box center [342, 245] width 165 height 25
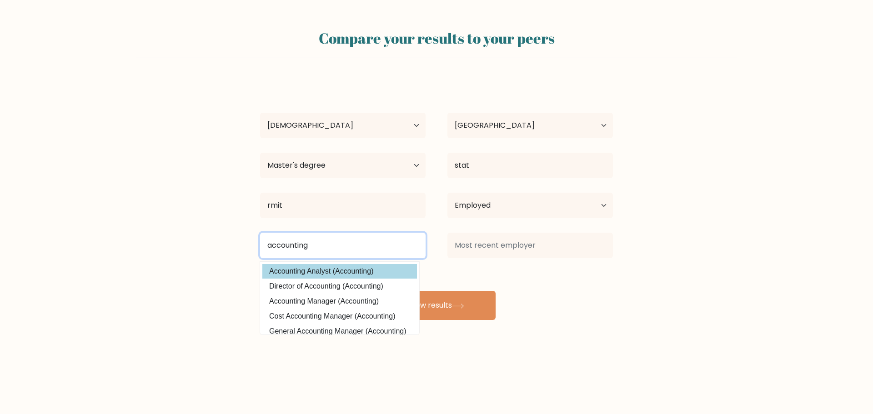
type input "accounting"
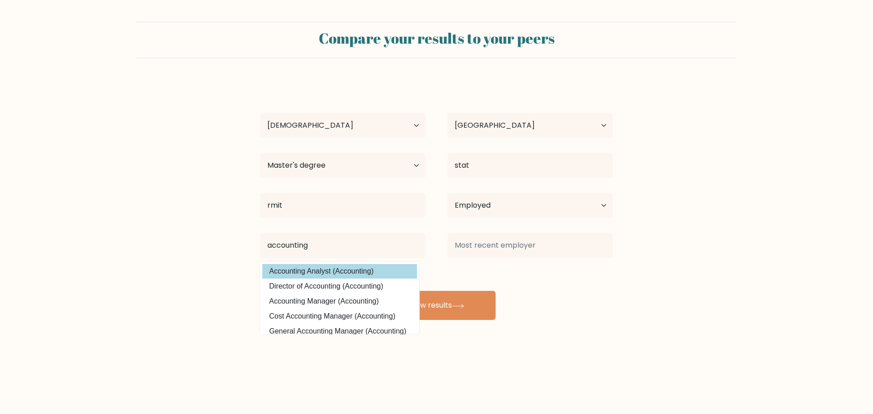
click at [370, 274] on div "Sophie Lai Age Under 18 years old 18-24 years old 25-34 years old 35-44 years o…" at bounding box center [437, 200] width 364 height 240
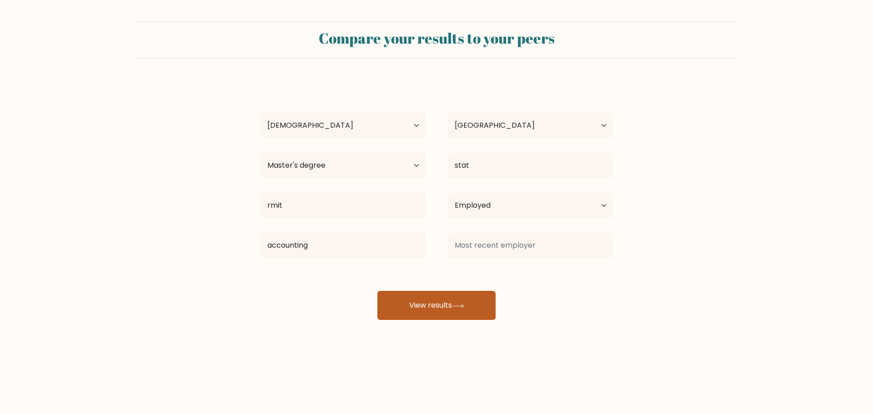
click at [445, 304] on button "View results" at bounding box center [436, 305] width 118 height 29
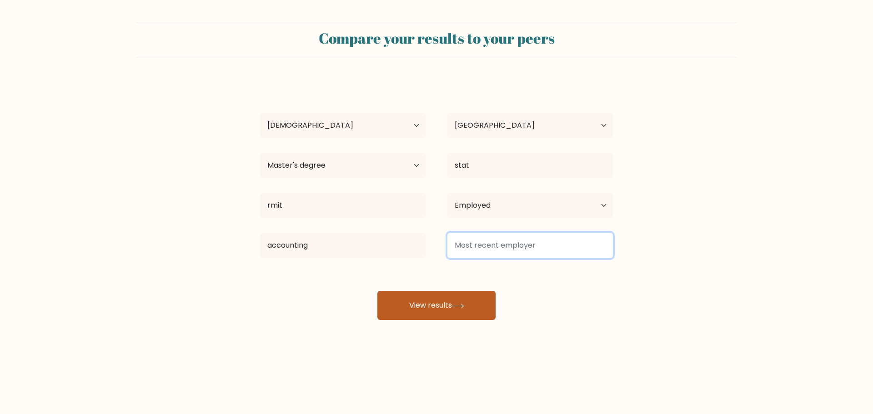
type input ","
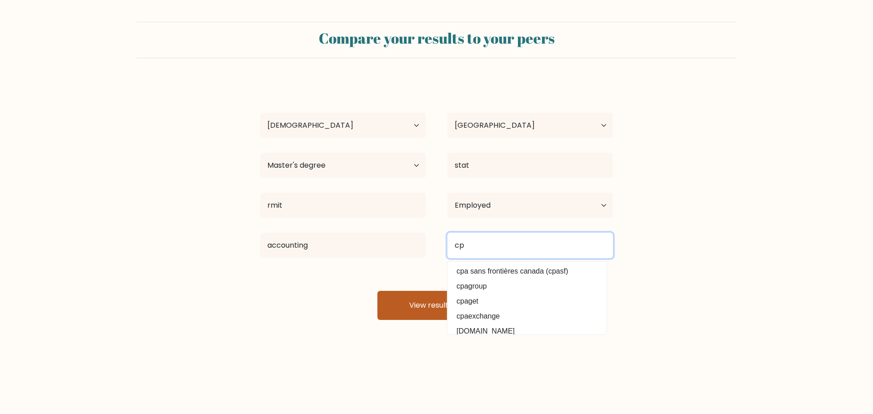
type input "c"
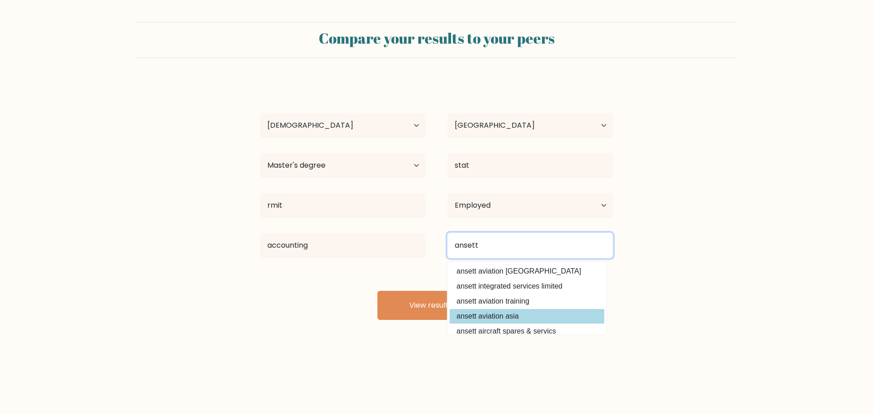
type input "ansett"
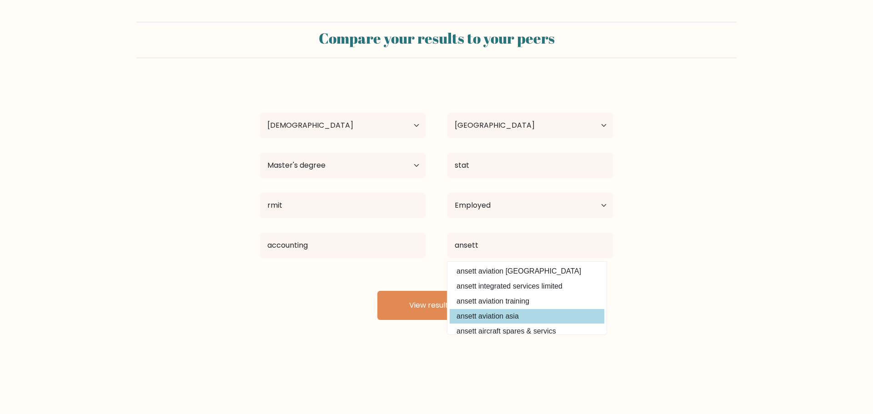
click at [505, 312] on div "Sophie Lai Age Under 18 years old 18-24 years old 25-34 years old 35-44 years o…" at bounding box center [437, 200] width 364 height 240
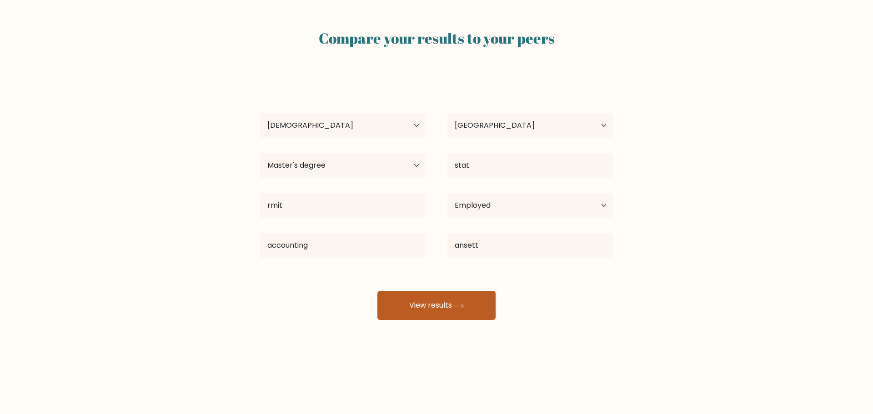
click at [451, 305] on button "View results" at bounding box center [436, 305] width 118 height 29
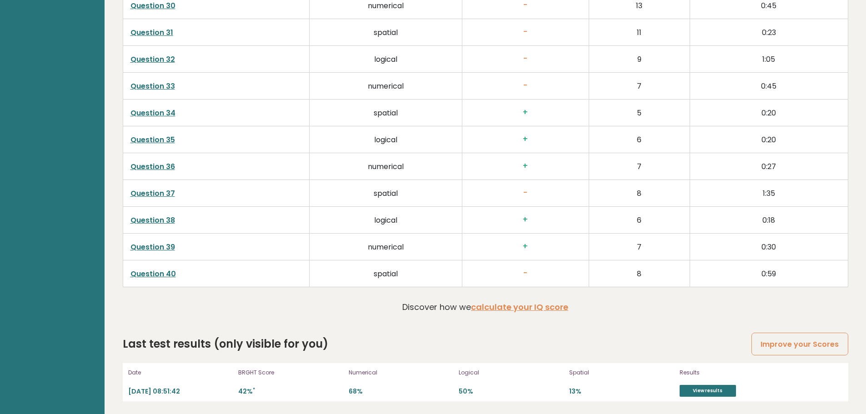
scroll to position [2323, 0]
click at [695, 391] on link "View results" at bounding box center [708, 390] width 56 height 12
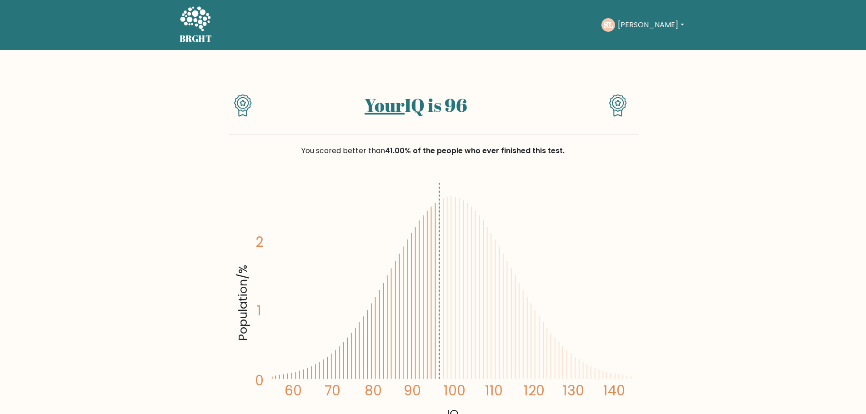
click at [643, 25] on button "[PERSON_NAME]" at bounding box center [650, 25] width 71 height 12
click at [629, 90] on link "Logout" at bounding box center [638, 87] width 72 height 15
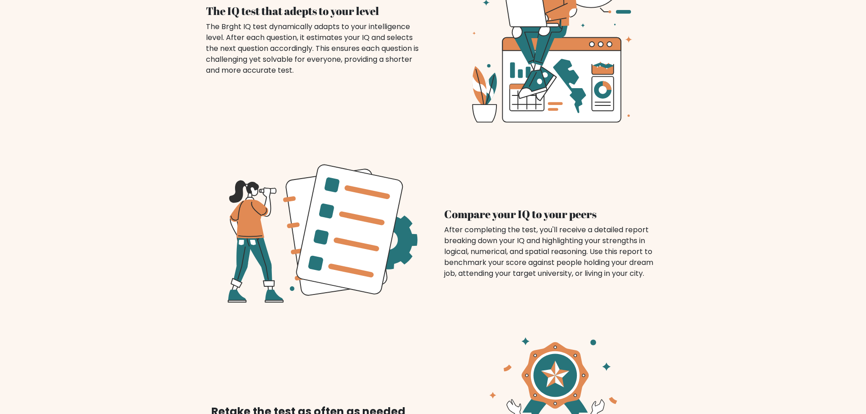
scroll to position [678, 0]
